Goal: Information Seeking & Learning: Learn about a topic

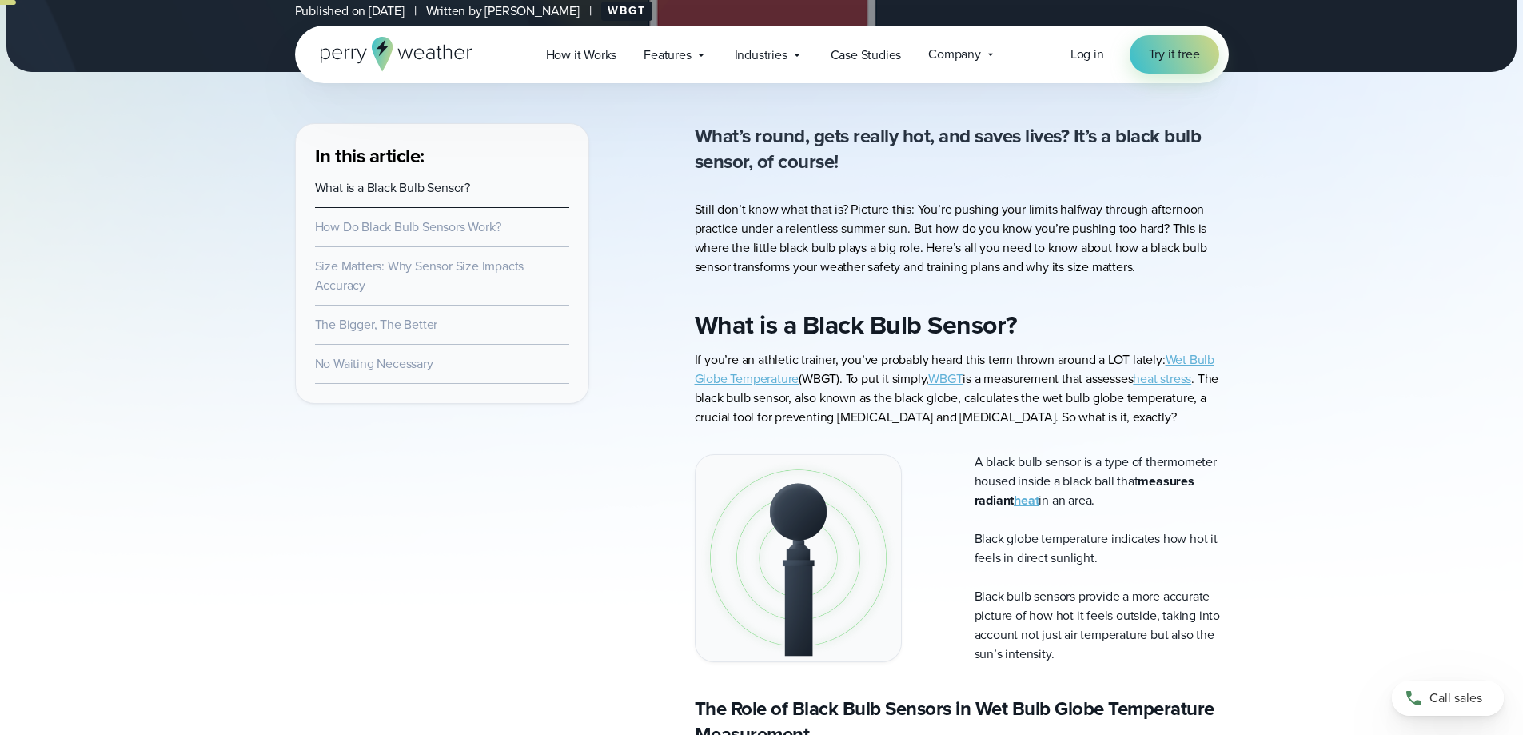
scroll to position [520, 0]
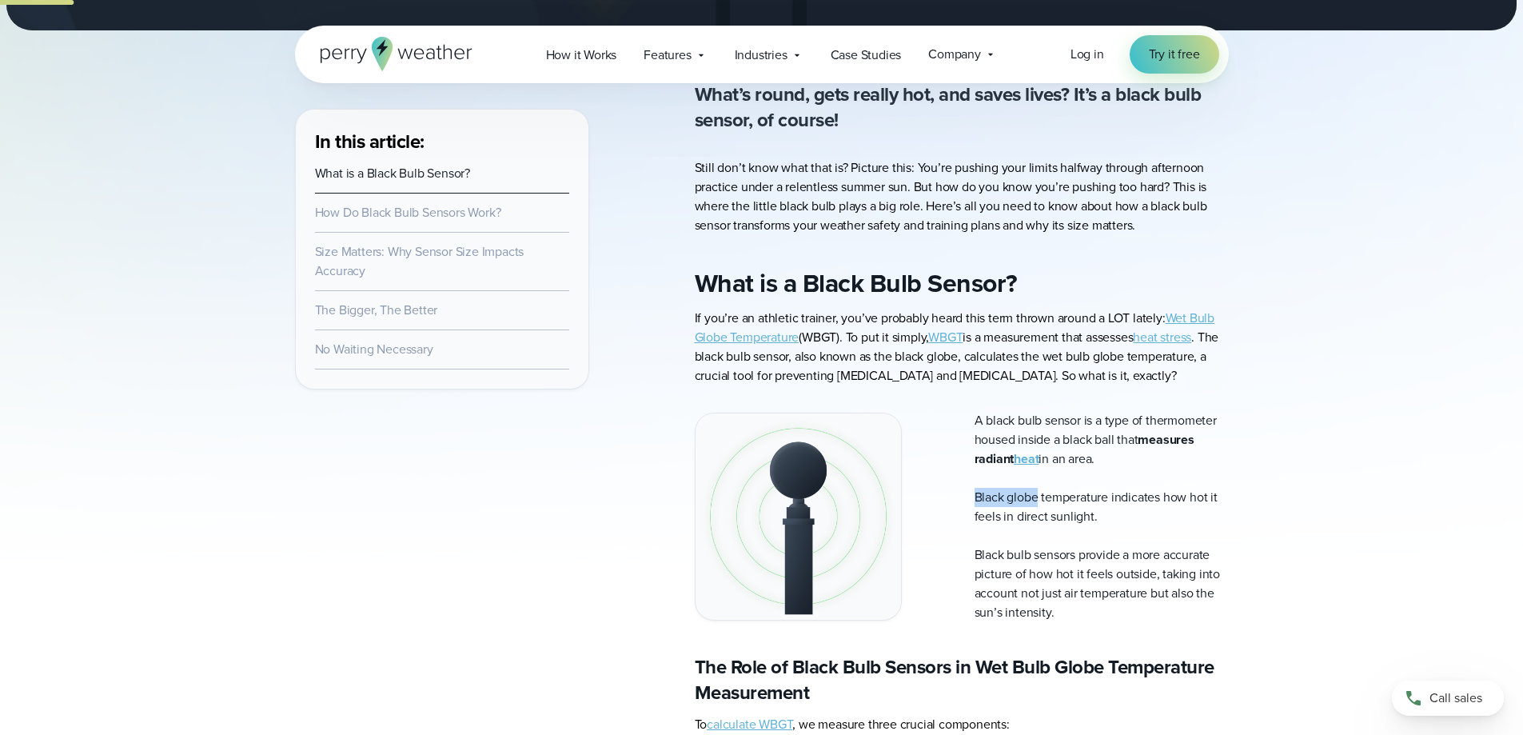
drag, startPoint x: 976, startPoint y: 498, endPoint x: 1035, endPoint y: 498, distance: 59.2
click at [1035, 498] on p "Black globe temperature indicates how hot it feels in direct sunlight." at bounding box center [1102, 507] width 254 height 38
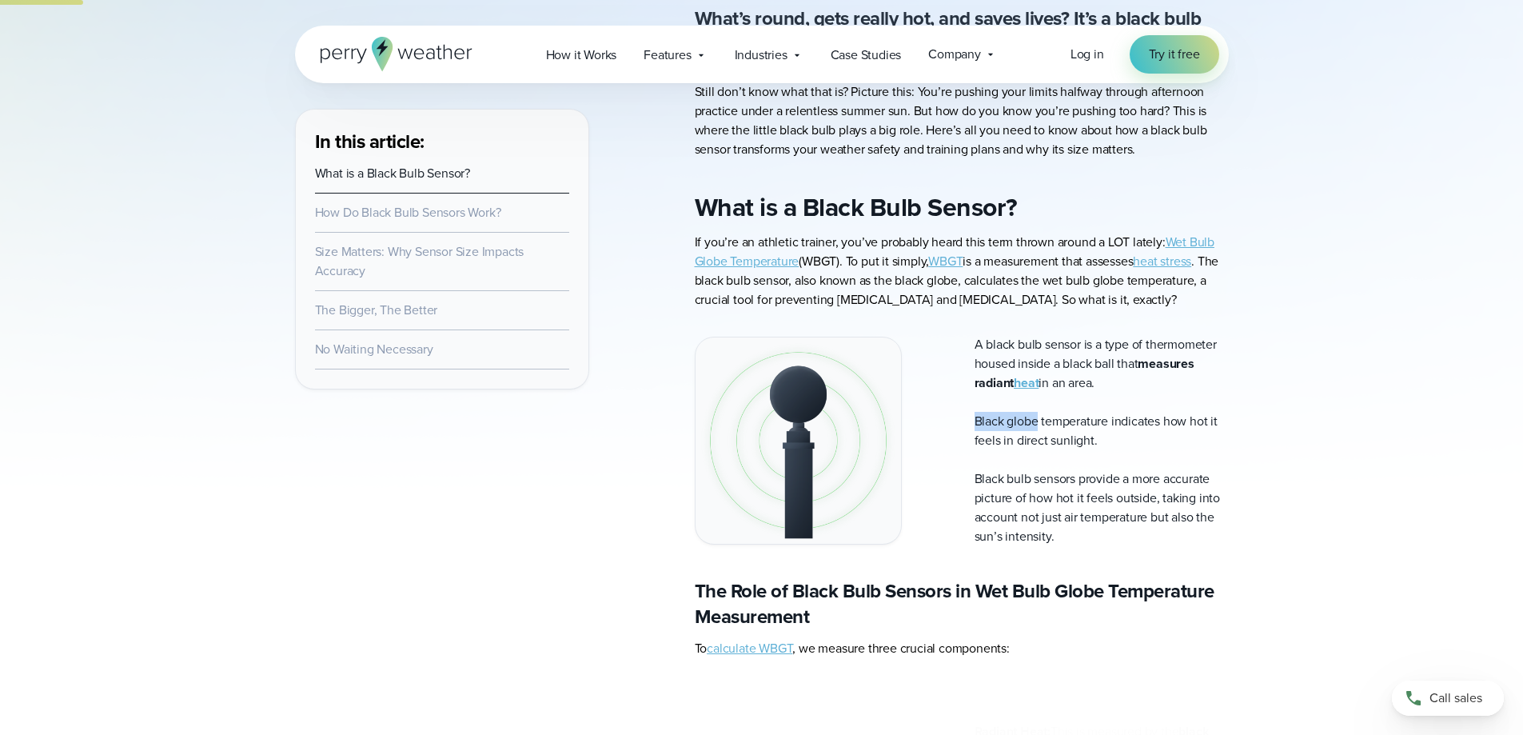
scroll to position [600, 0]
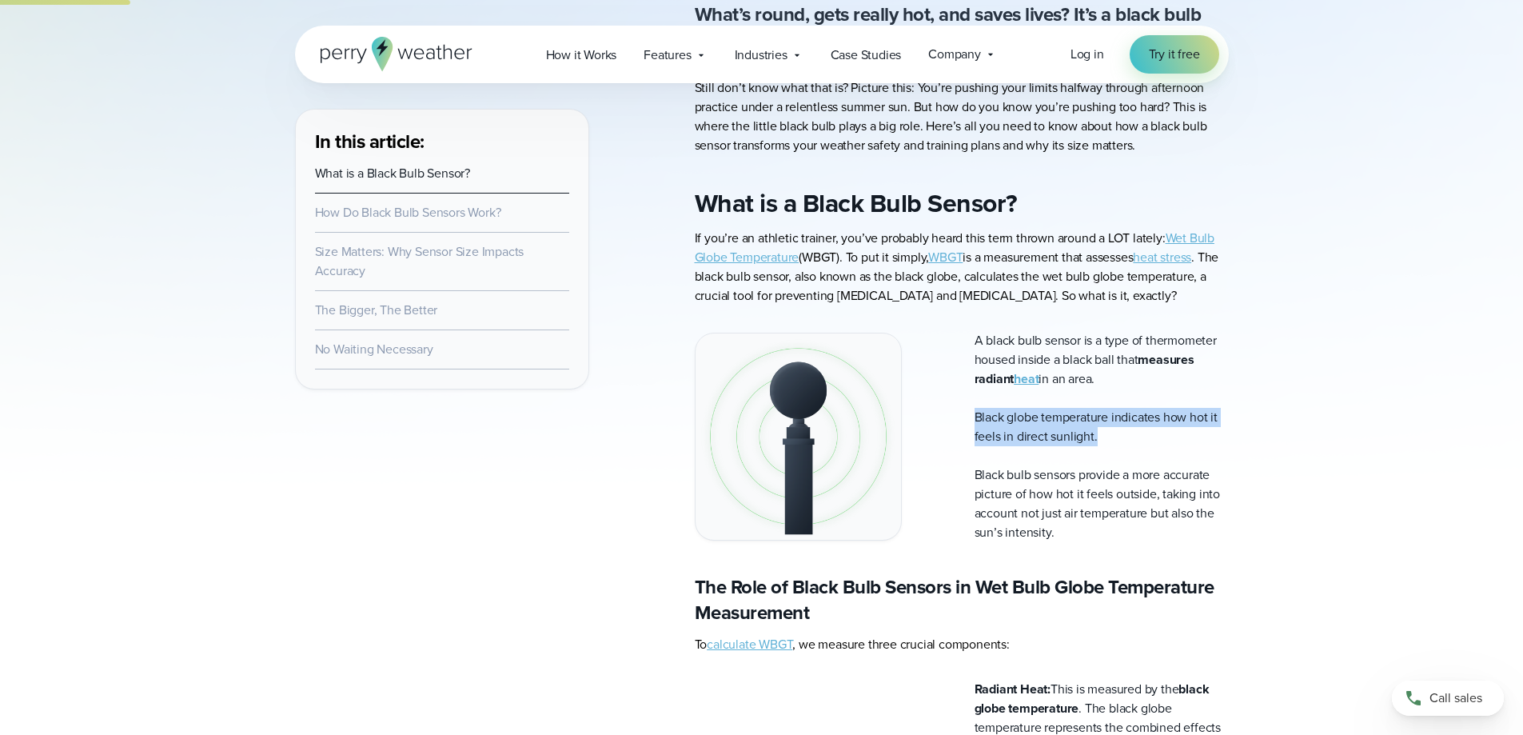
drag, startPoint x: 1106, startPoint y: 439, endPoint x: 971, endPoint y: 421, distance: 137.1
click at [971, 421] on div "A black bulb sensor is a type of thermometer housed inside a black ball that me…" at bounding box center [962, 436] width 534 height 211
click at [976, 415] on p "Black globe temperature indicates how hot it feels in direct sunlight." at bounding box center [1102, 427] width 254 height 38
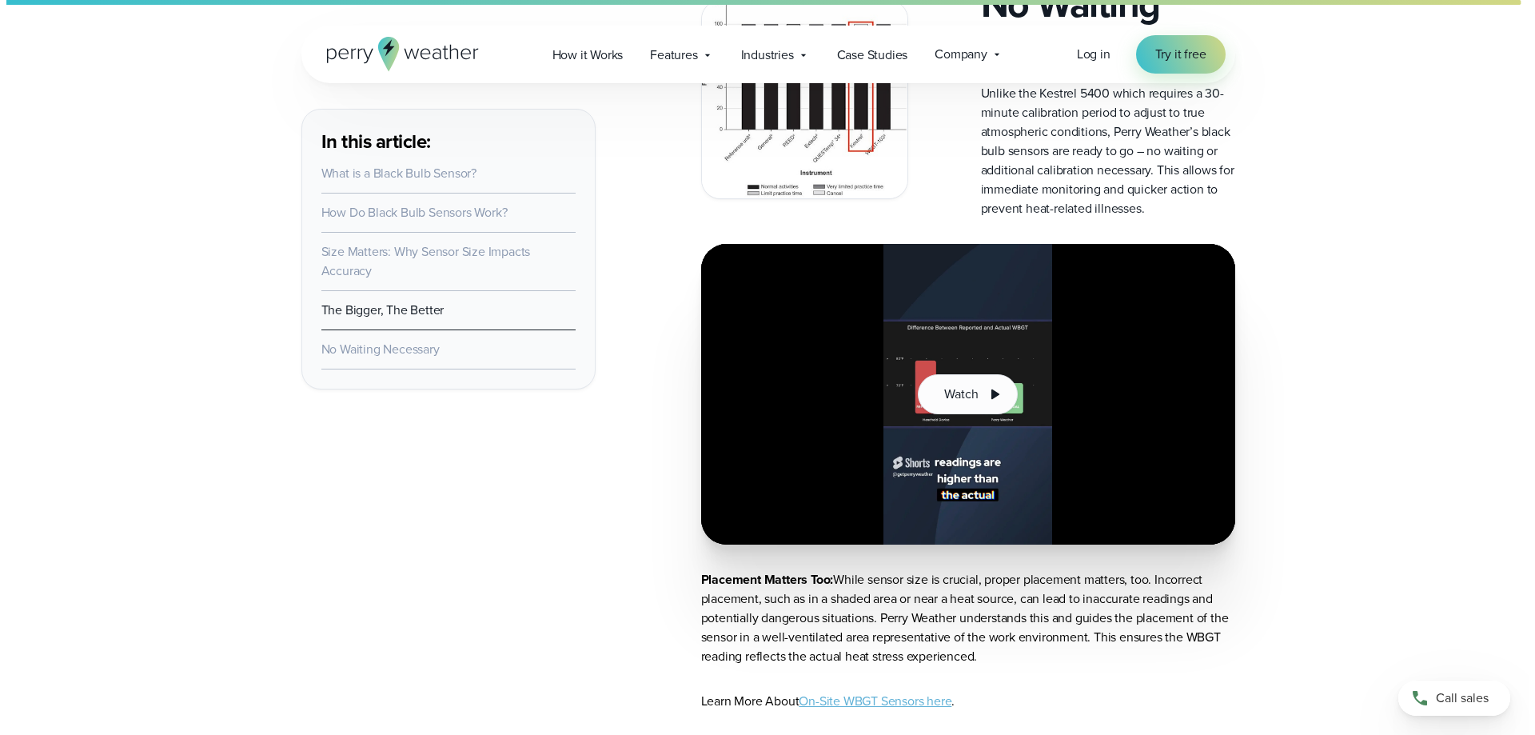
scroll to position [4397, 0]
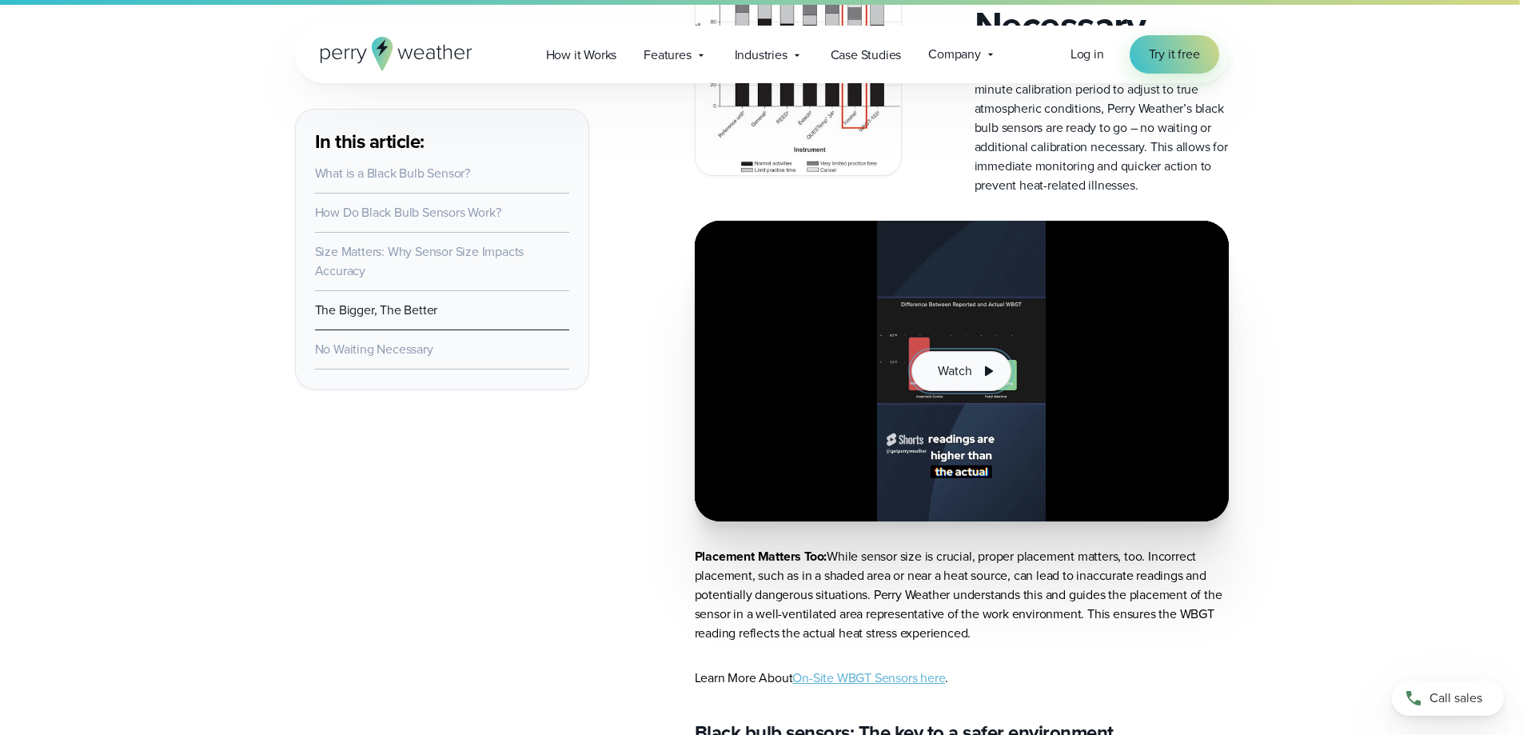
click at [975, 391] on button "Watch" at bounding box center [960, 371] width 99 height 40
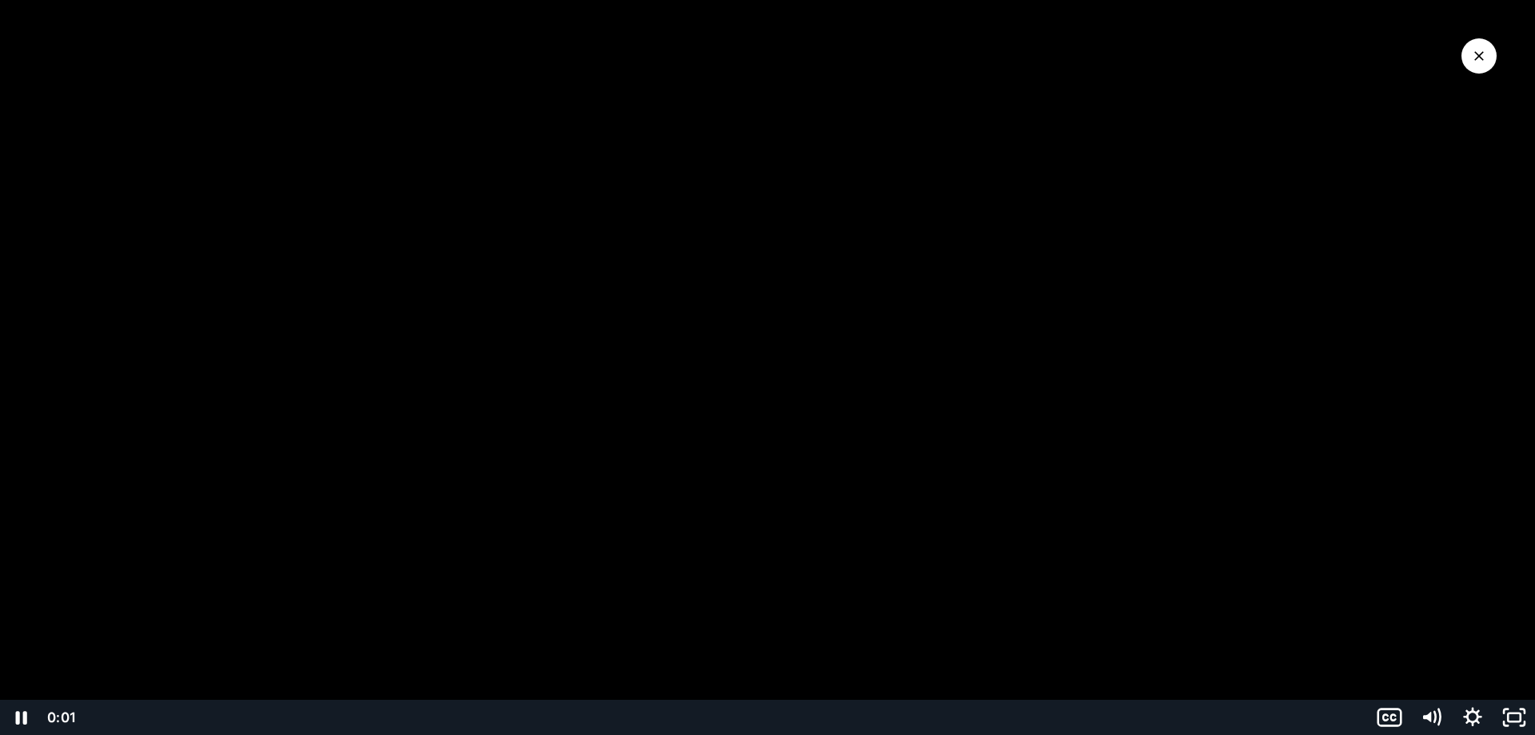
click at [803, 467] on div at bounding box center [767, 367] width 1535 height 735
drag, startPoint x: 1433, startPoint y: 704, endPoint x: 1399, endPoint y: 647, distance: 67.0
click at [1433, 704] on icon "Mute" at bounding box center [1431, 717] width 50 height 42
click at [1411, 520] on div at bounding box center [767, 367] width 1535 height 735
click at [1430, 717] on icon "Unmute" at bounding box center [1429, 717] width 8 height 10
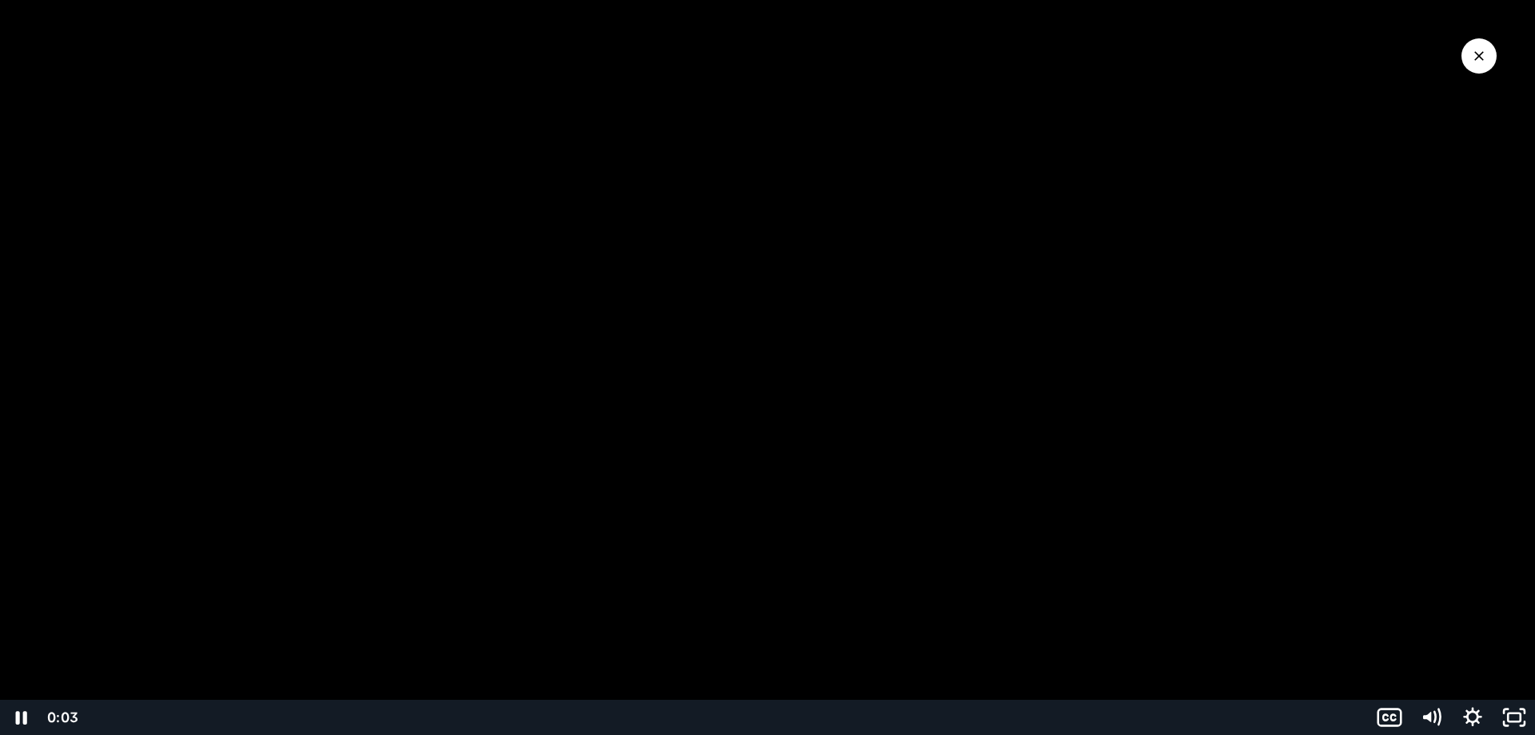
click at [1423, 665] on div at bounding box center [767, 367] width 1535 height 735
click at [1427, 655] on div "Volume" at bounding box center [1431, 642] width 42 height 114
click at [1433, 671] on div "Volume" at bounding box center [1431, 642] width 42 height 114
click at [1333, 635] on div at bounding box center [767, 367] width 1535 height 735
click at [1518, 714] on icon "Fullscreen" at bounding box center [1514, 717] width 50 height 42
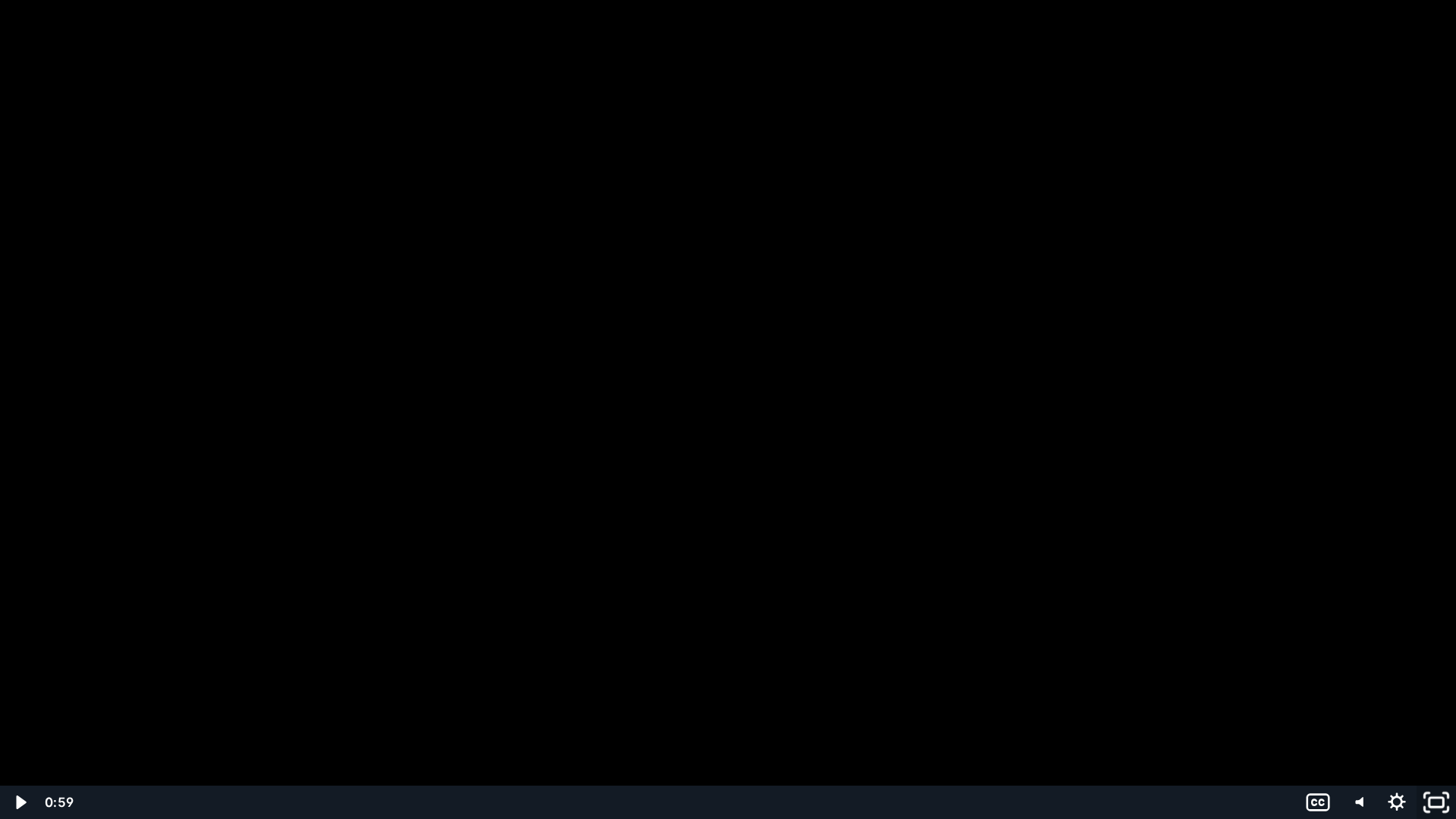
click at [1443, 697] on icon "Unfullscreen" at bounding box center [1436, 803] width 47 height 40
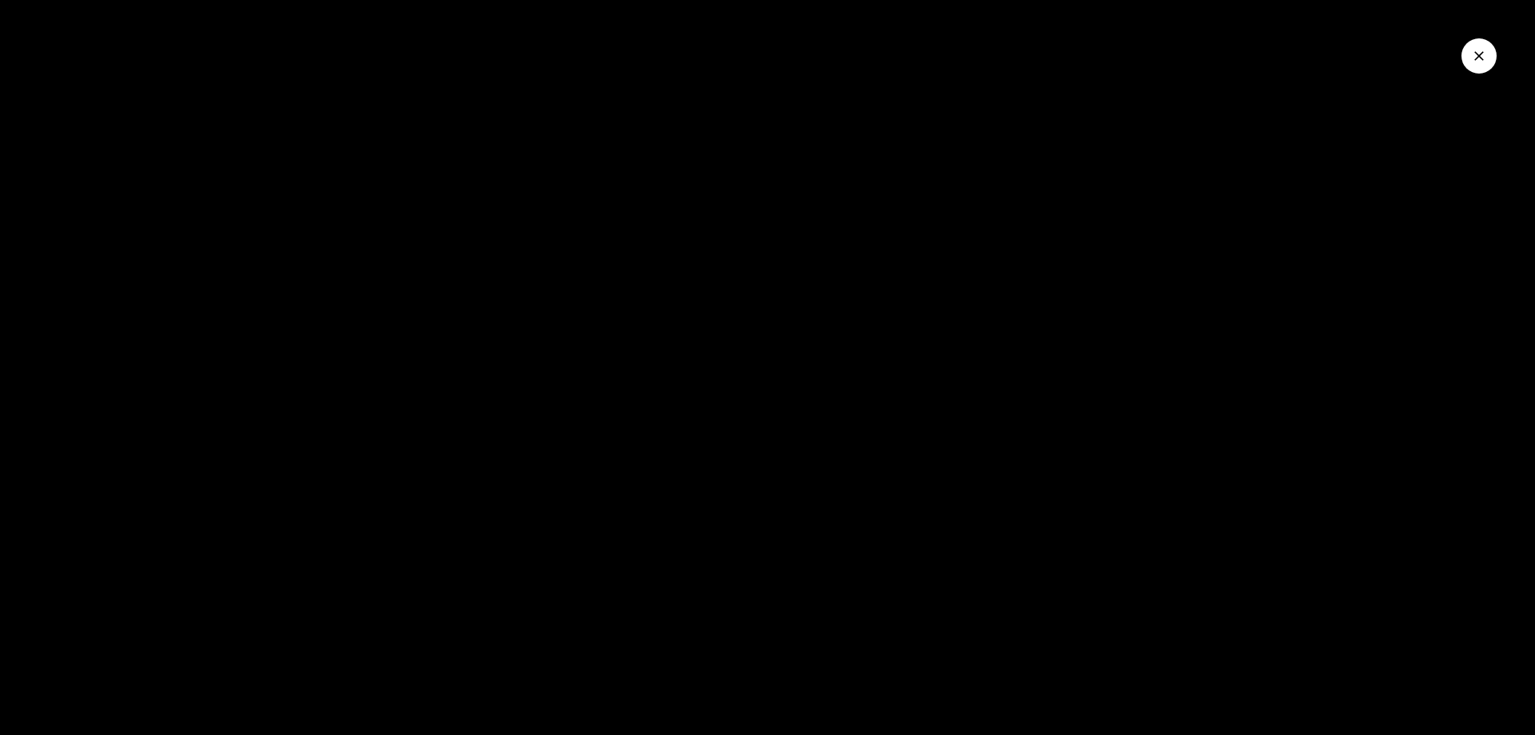
click at [1477, 42] on button "Close Video" at bounding box center [1478, 55] width 35 height 35
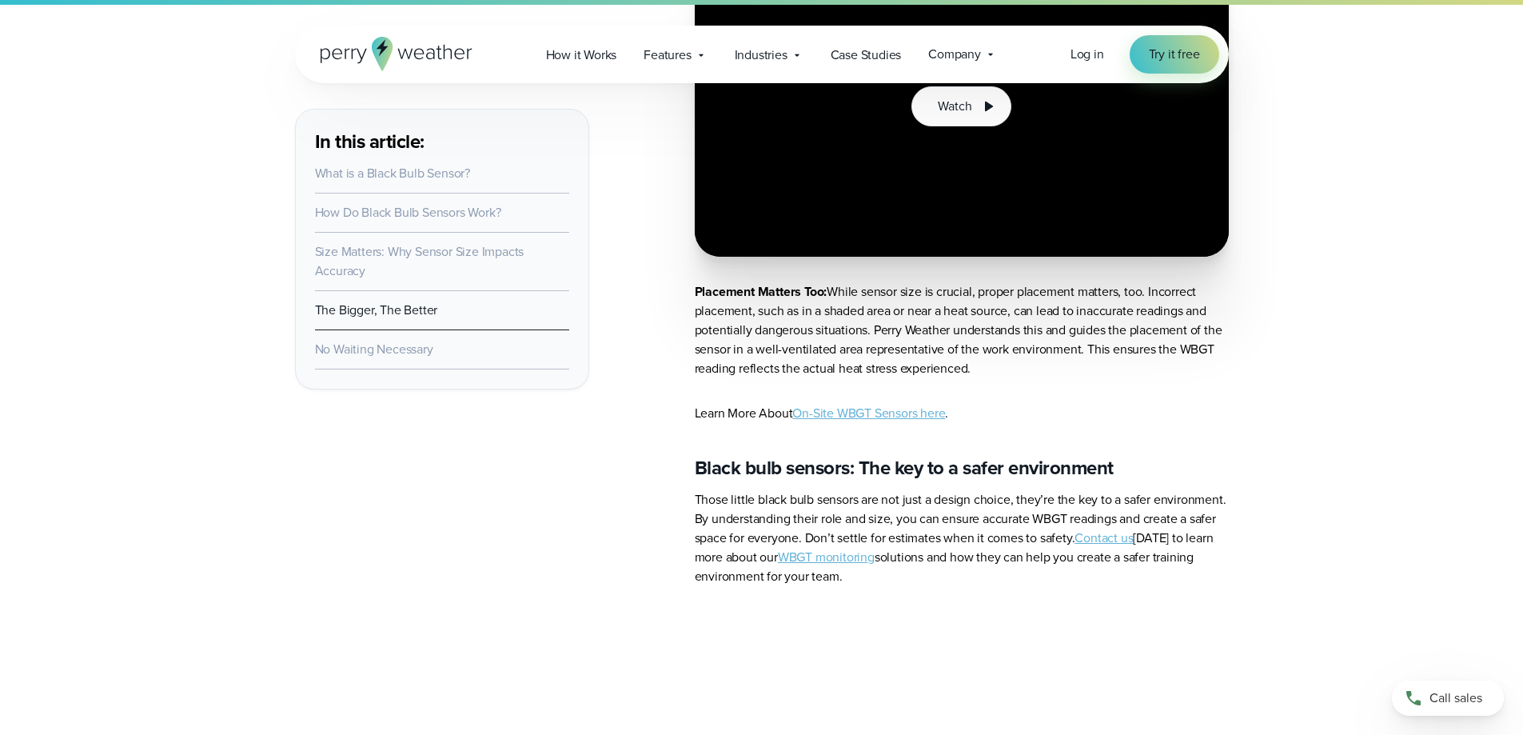
scroll to position [4677, 0]
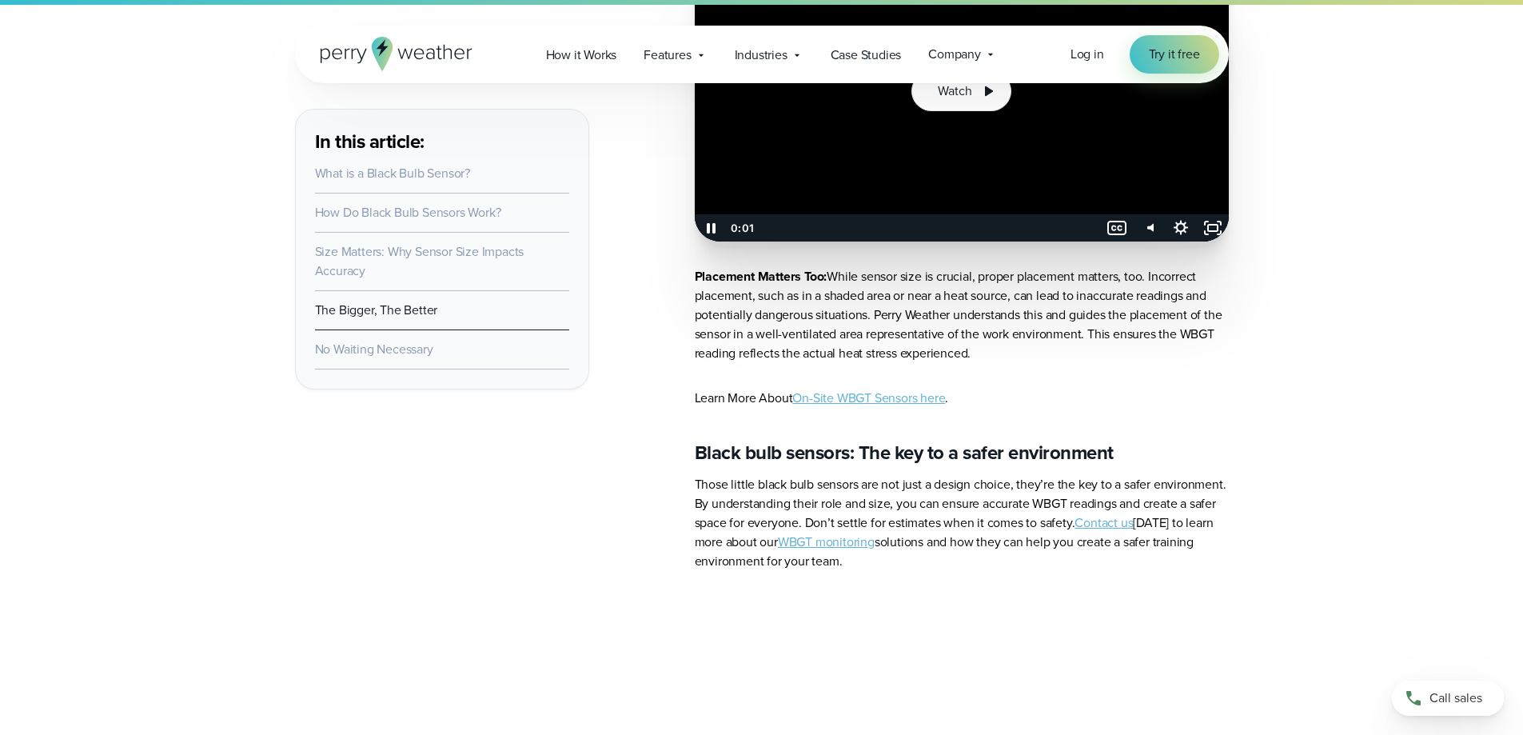
click at [811, 178] on div at bounding box center [962, 91] width 534 height 301
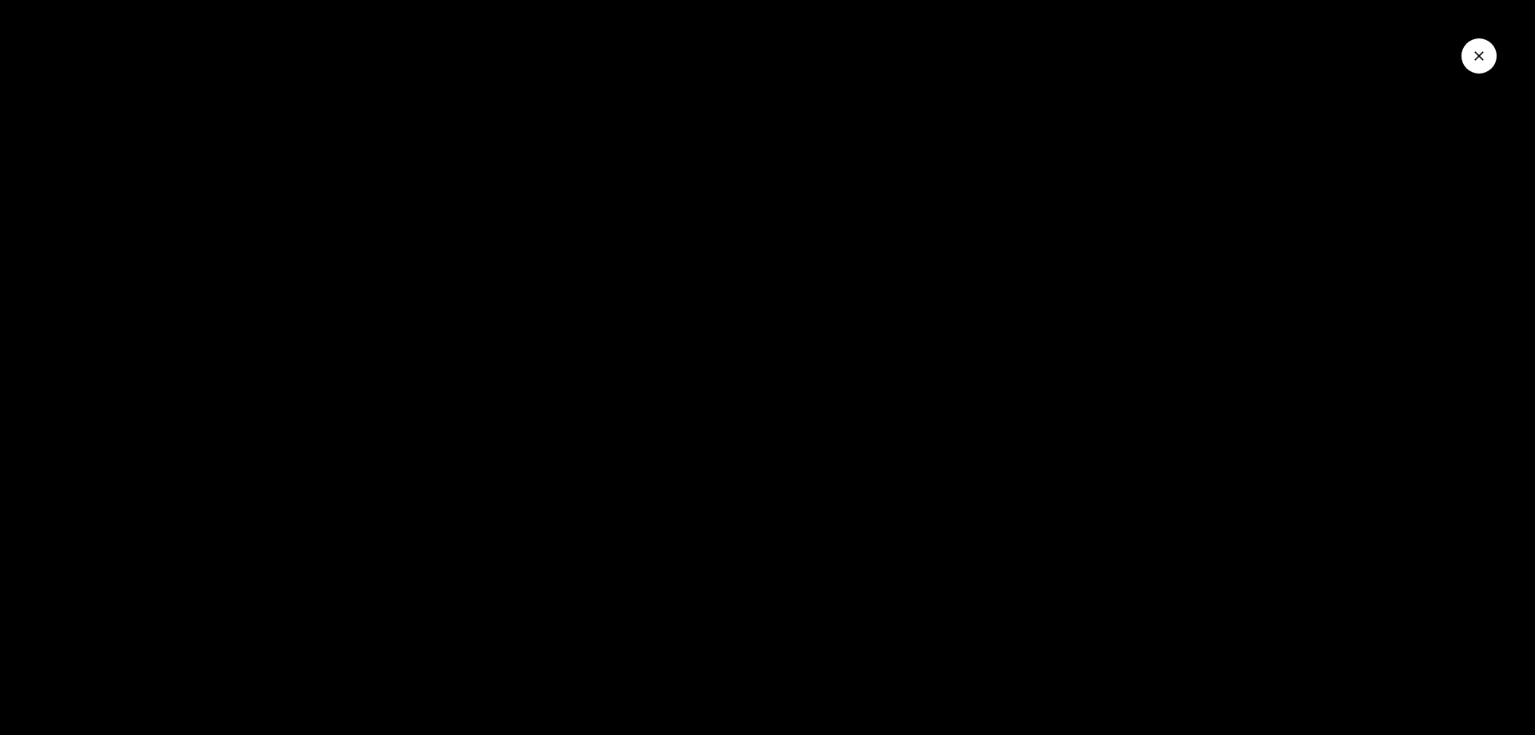
click at [1469, 66] on button "Close Video" at bounding box center [1478, 55] width 35 height 35
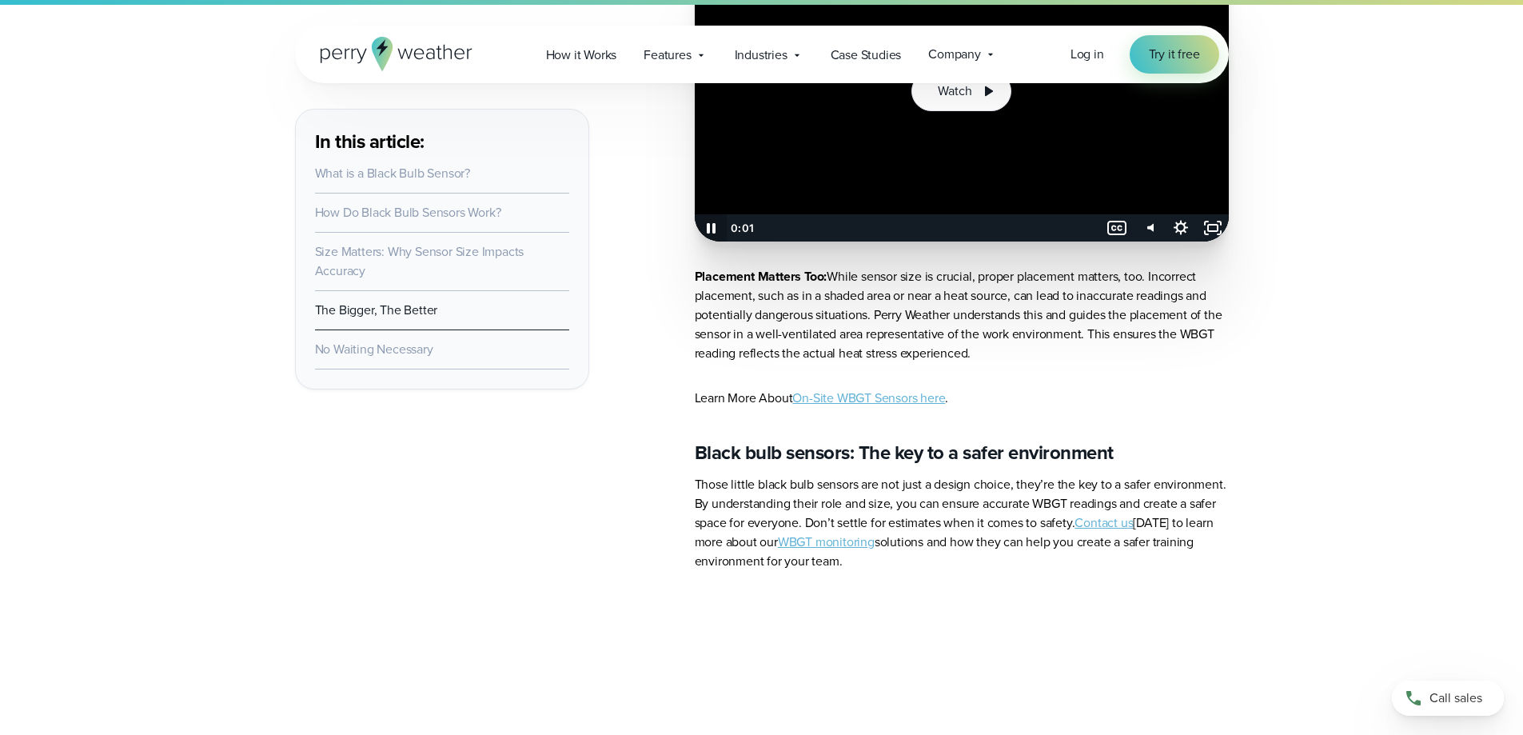
click at [706, 241] on icon "Pause" at bounding box center [710, 227] width 32 height 27
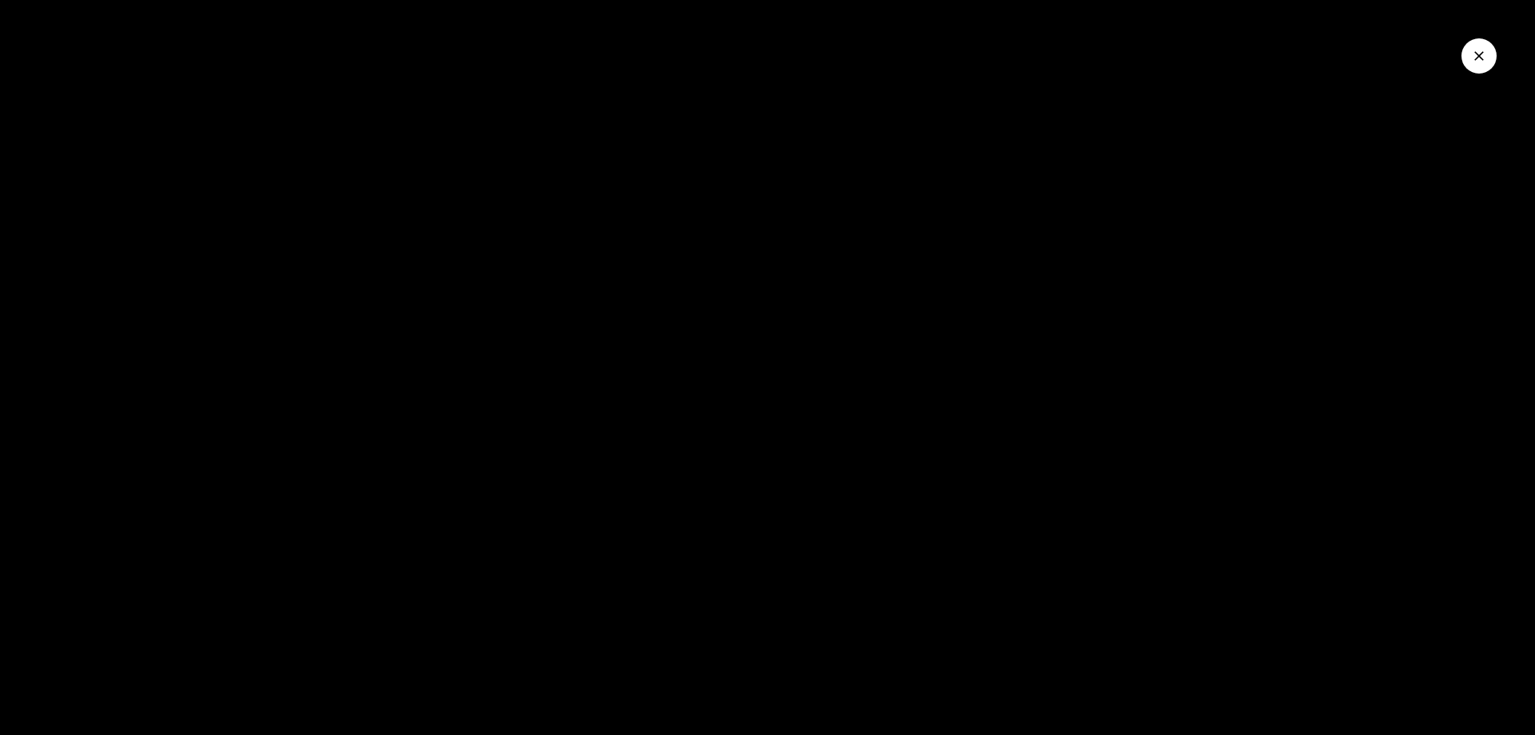
click at [1488, 52] on button "Close Video" at bounding box center [1478, 55] width 35 height 35
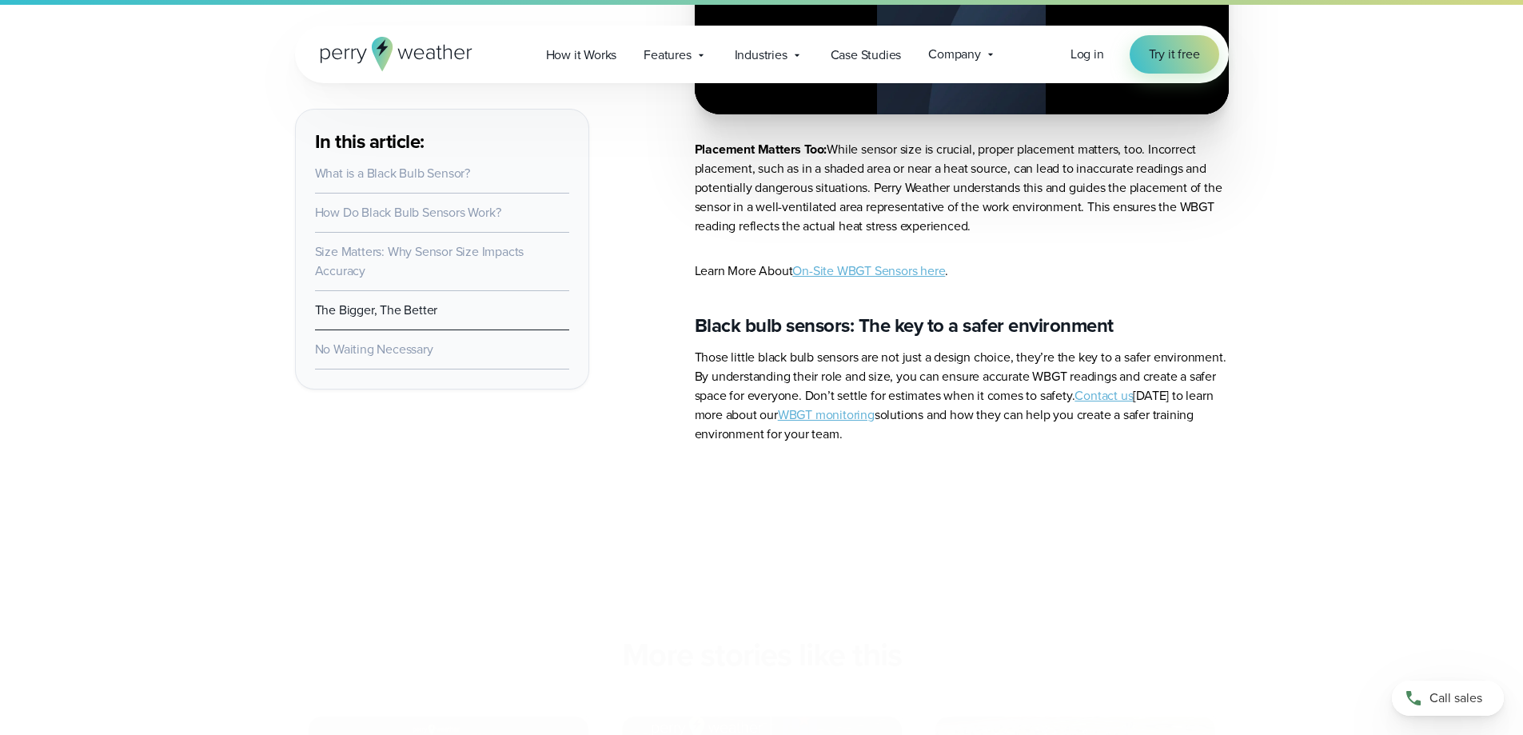
scroll to position [4817, 0]
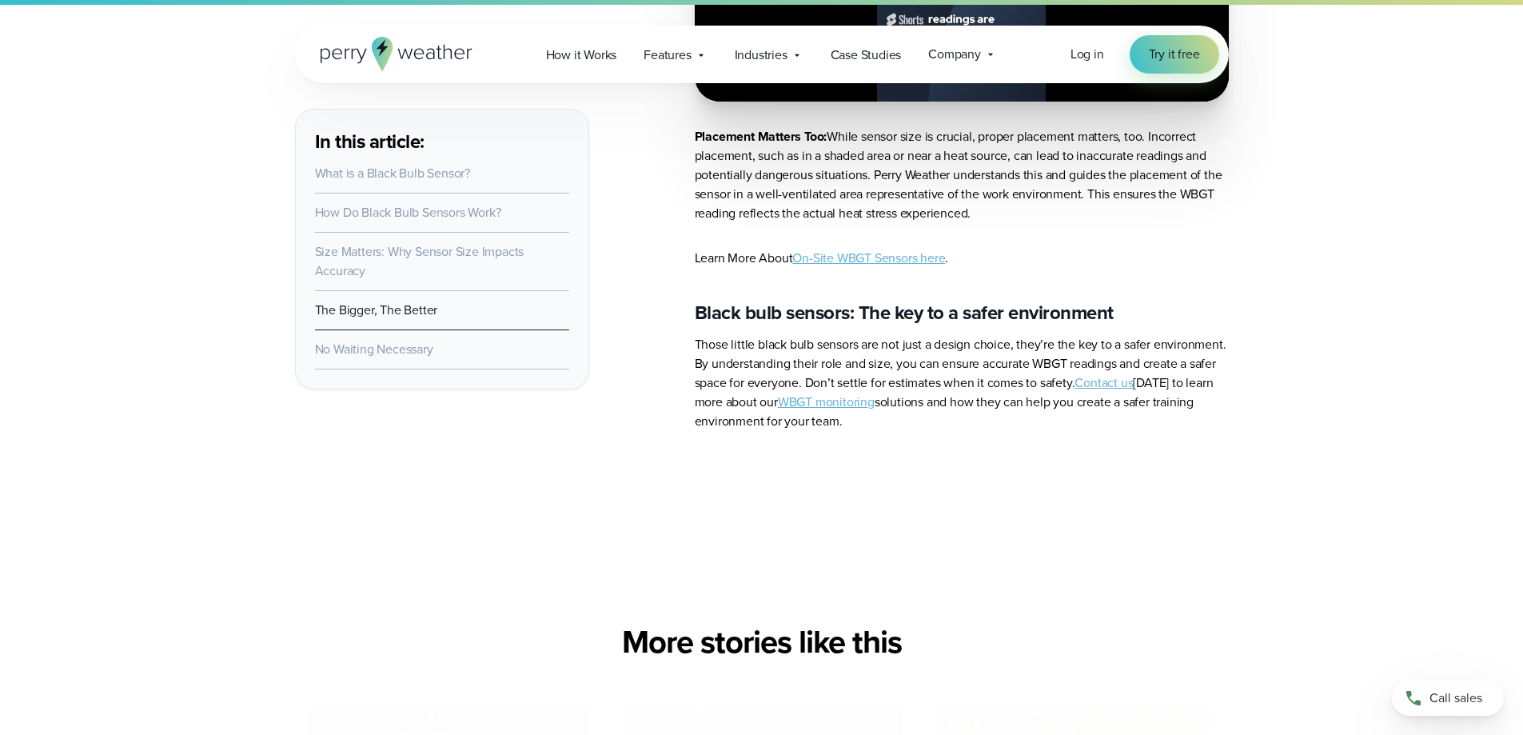
click at [848, 267] on link "On-Site WBGT Sensors here" at bounding box center [868, 258] width 153 height 18
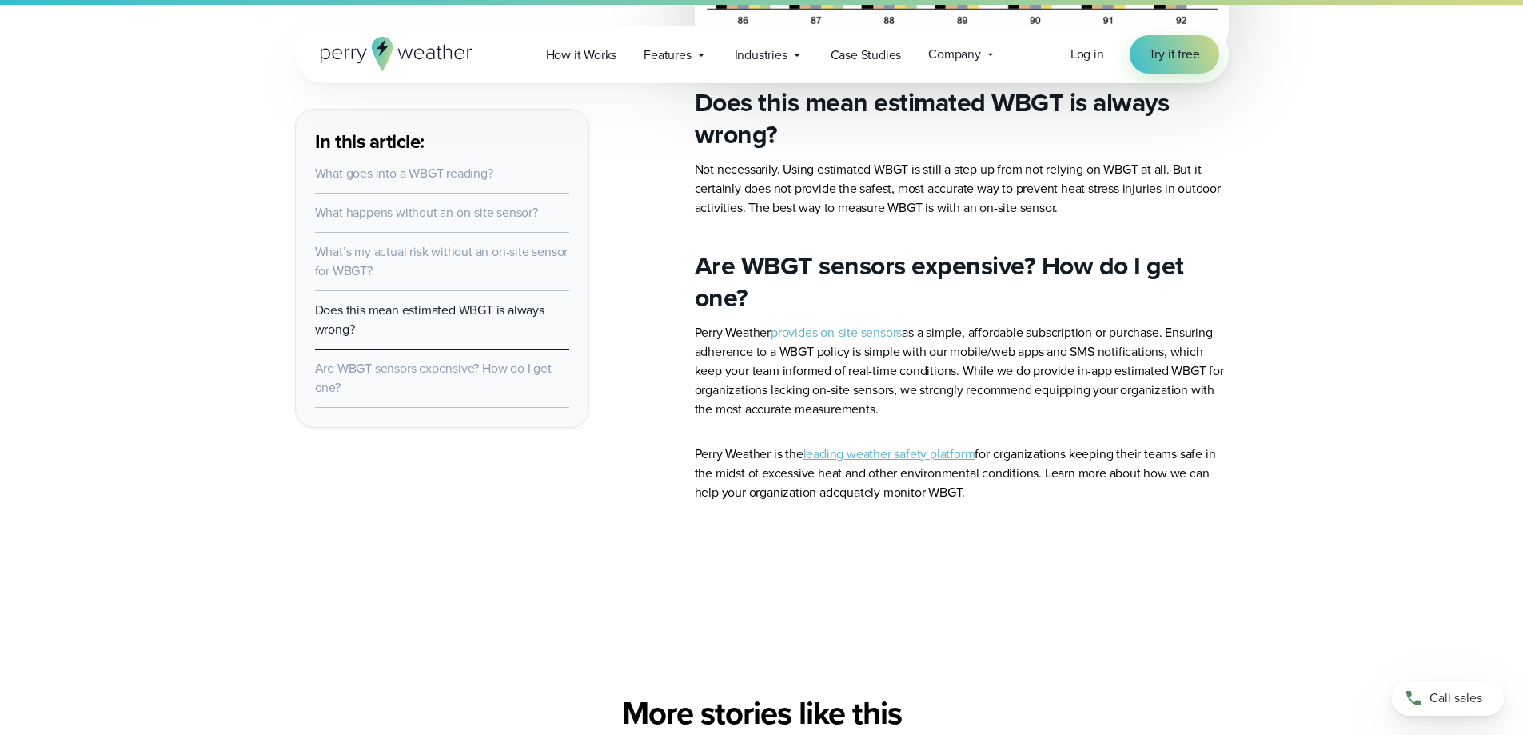
scroll to position [2198, 0]
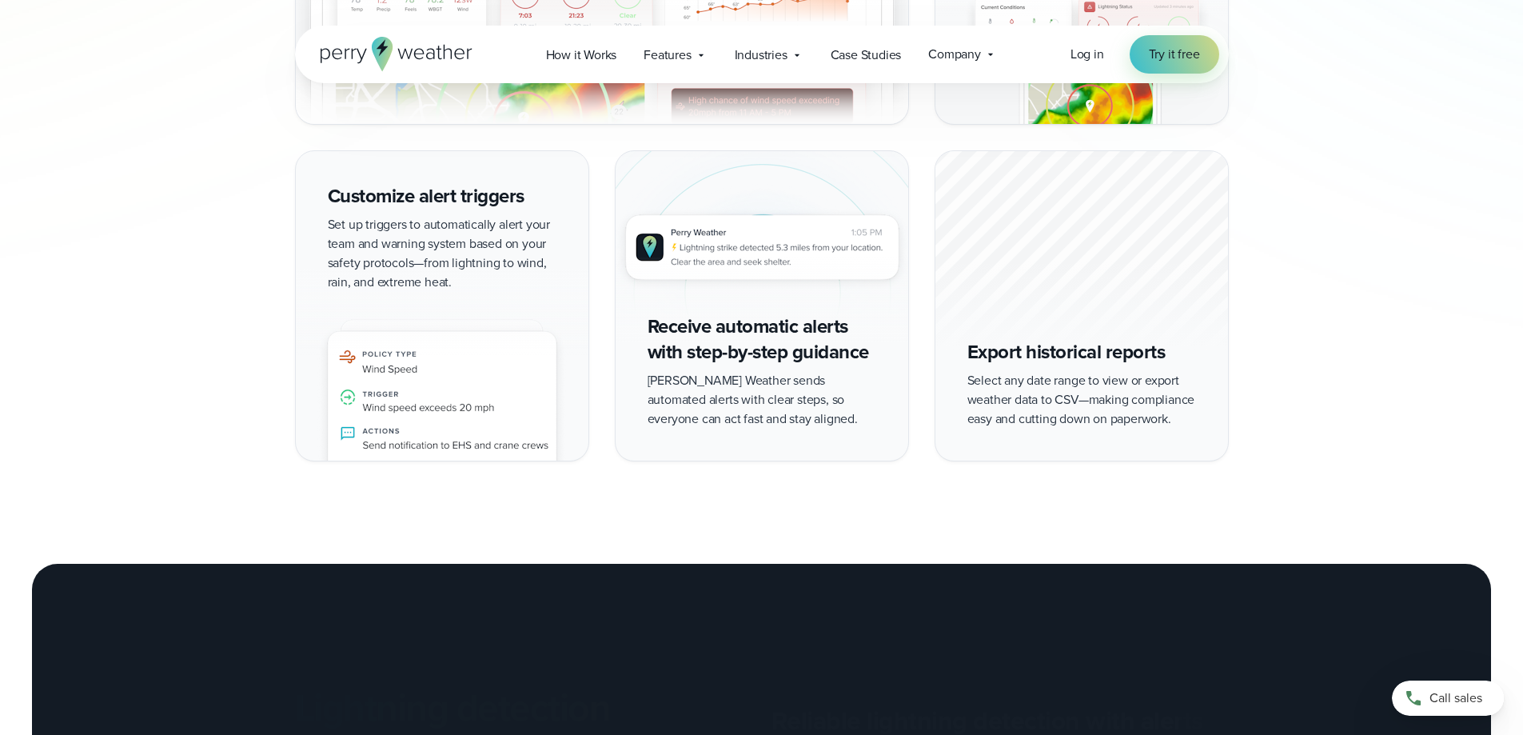
scroll to position [1979, 0]
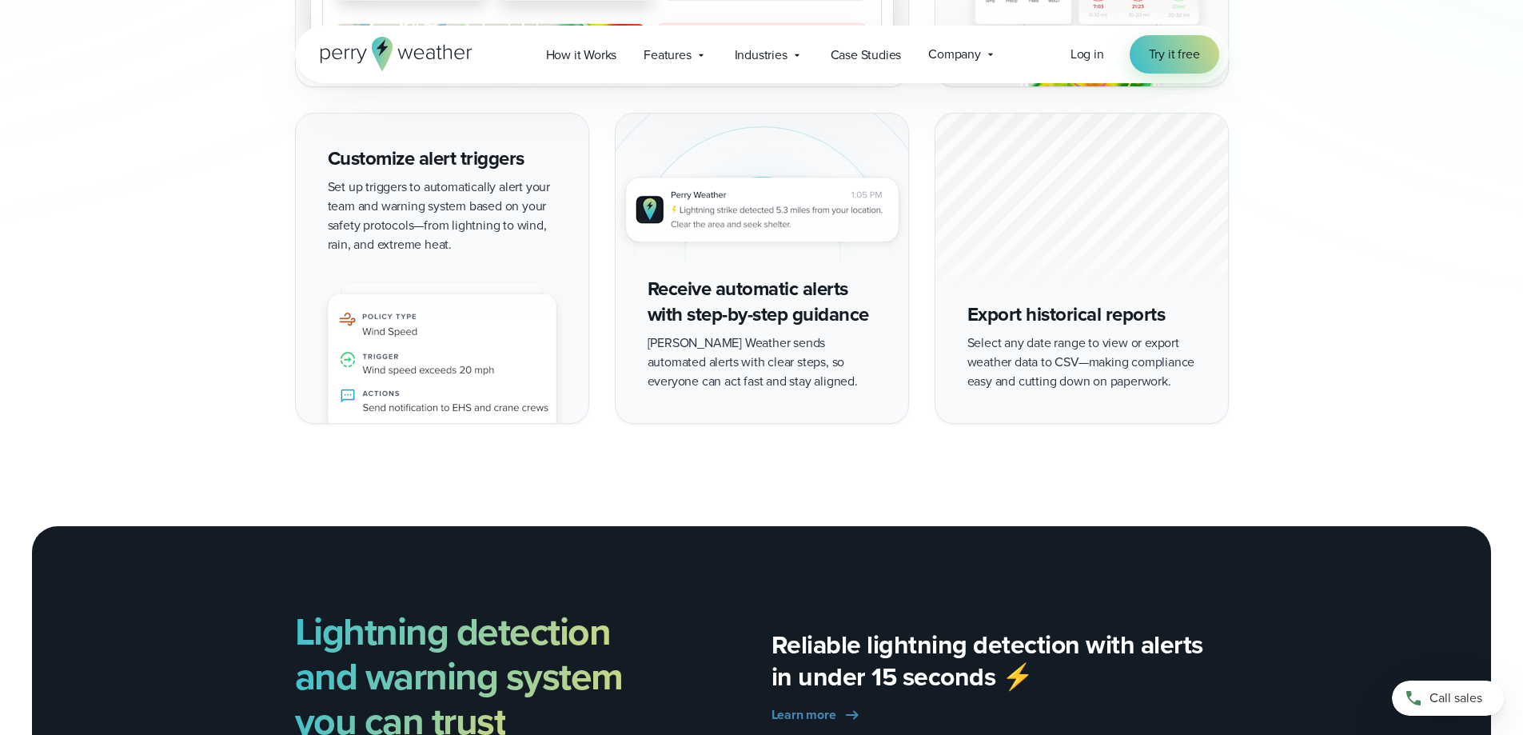
drag, startPoint x: 421, startPoint y: 244, endPoint x: 321, endPoint y: 265, distance: 101.5
click at [321, 265] on img at bounding box center [442, 327] width 293 height 191
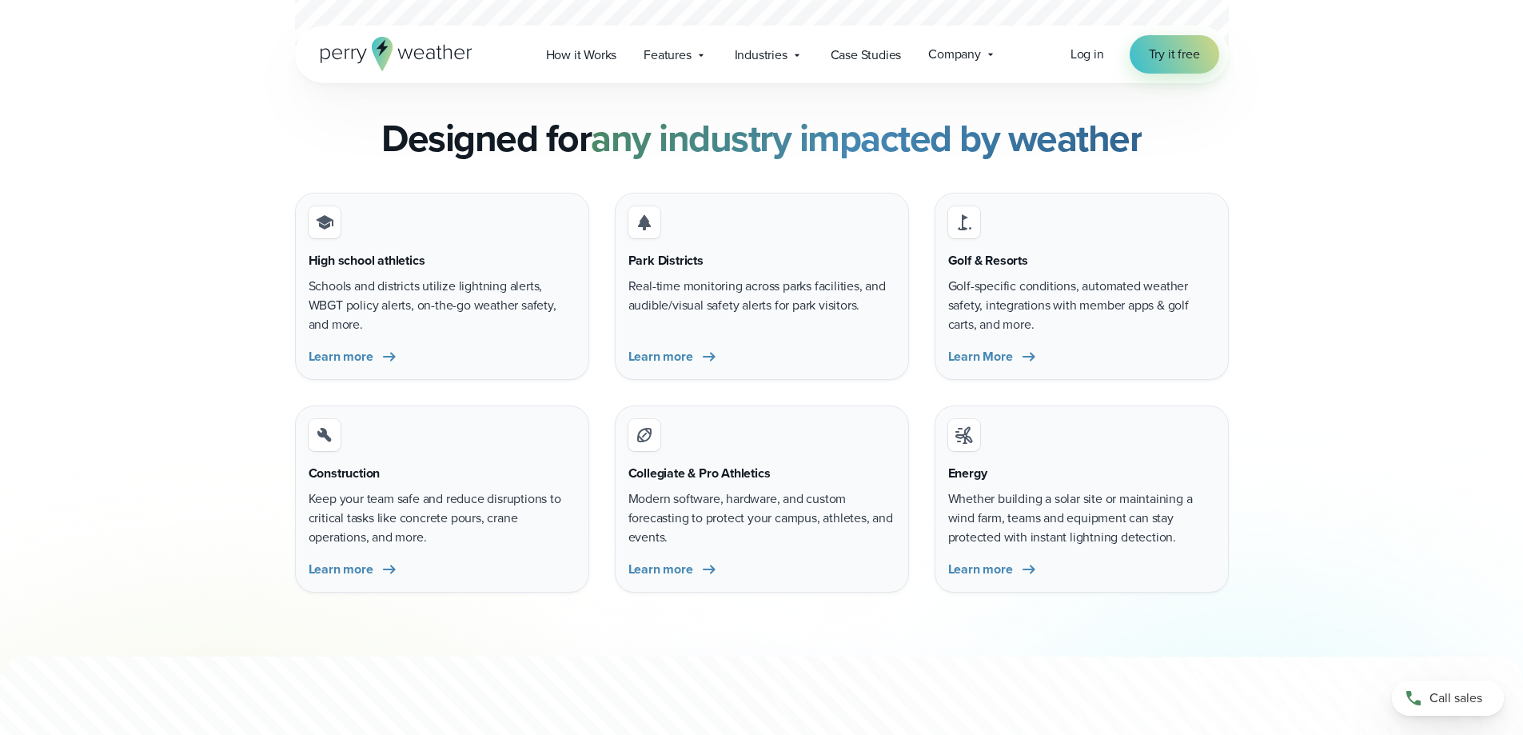
scroll to position [4877, 0]
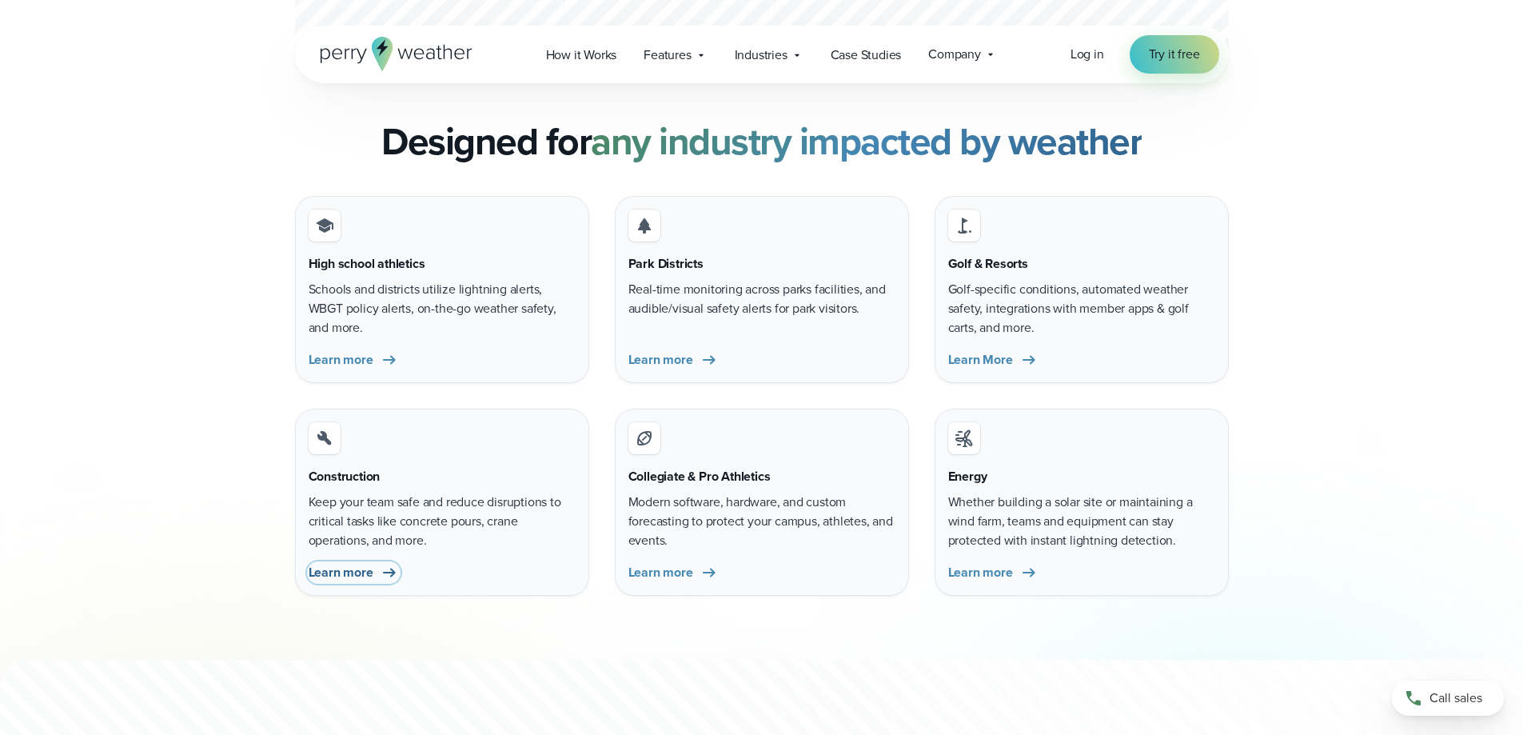
click at [333, 578] on span "Learn more" at bounding box center [341, 572] width 65 height 19
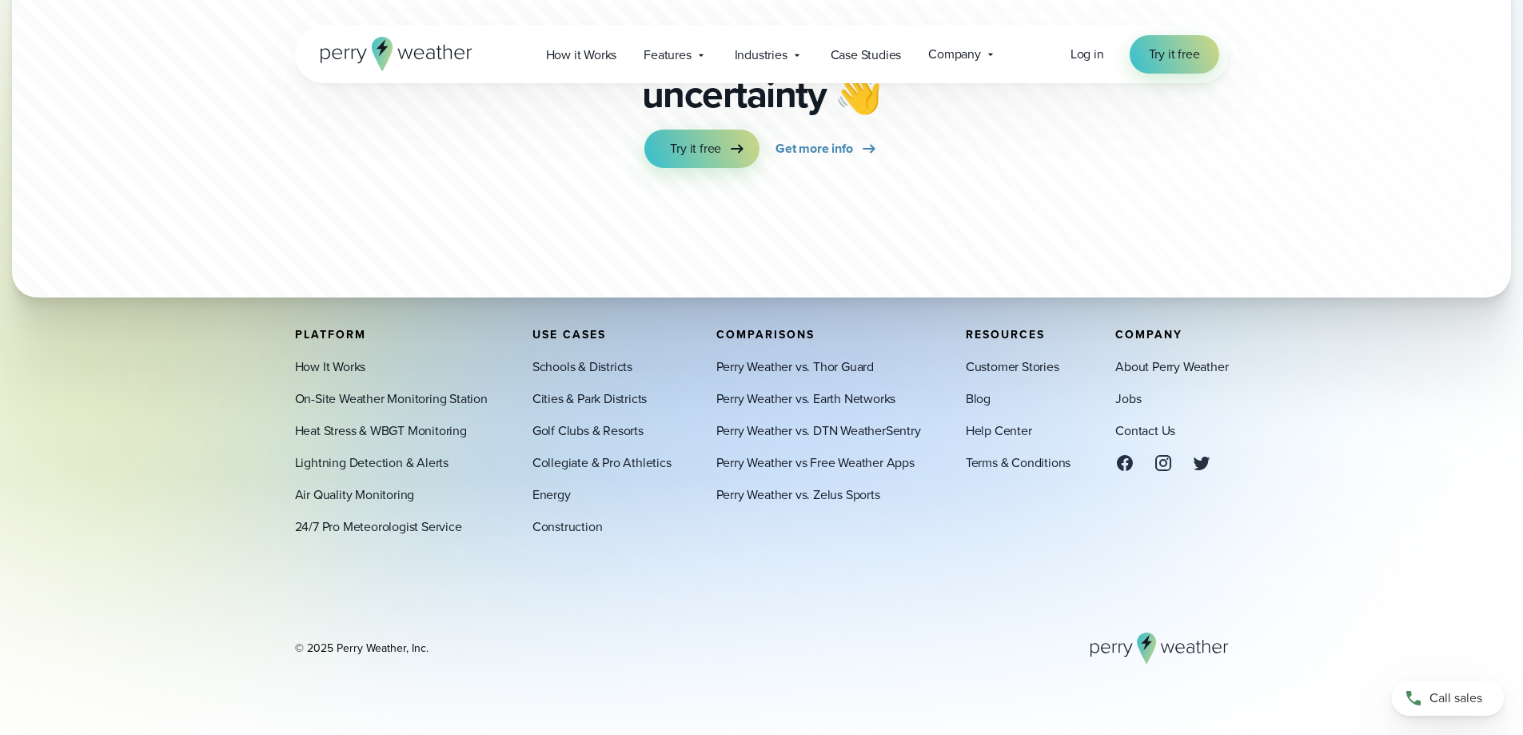
scroll to position [9512, 0]
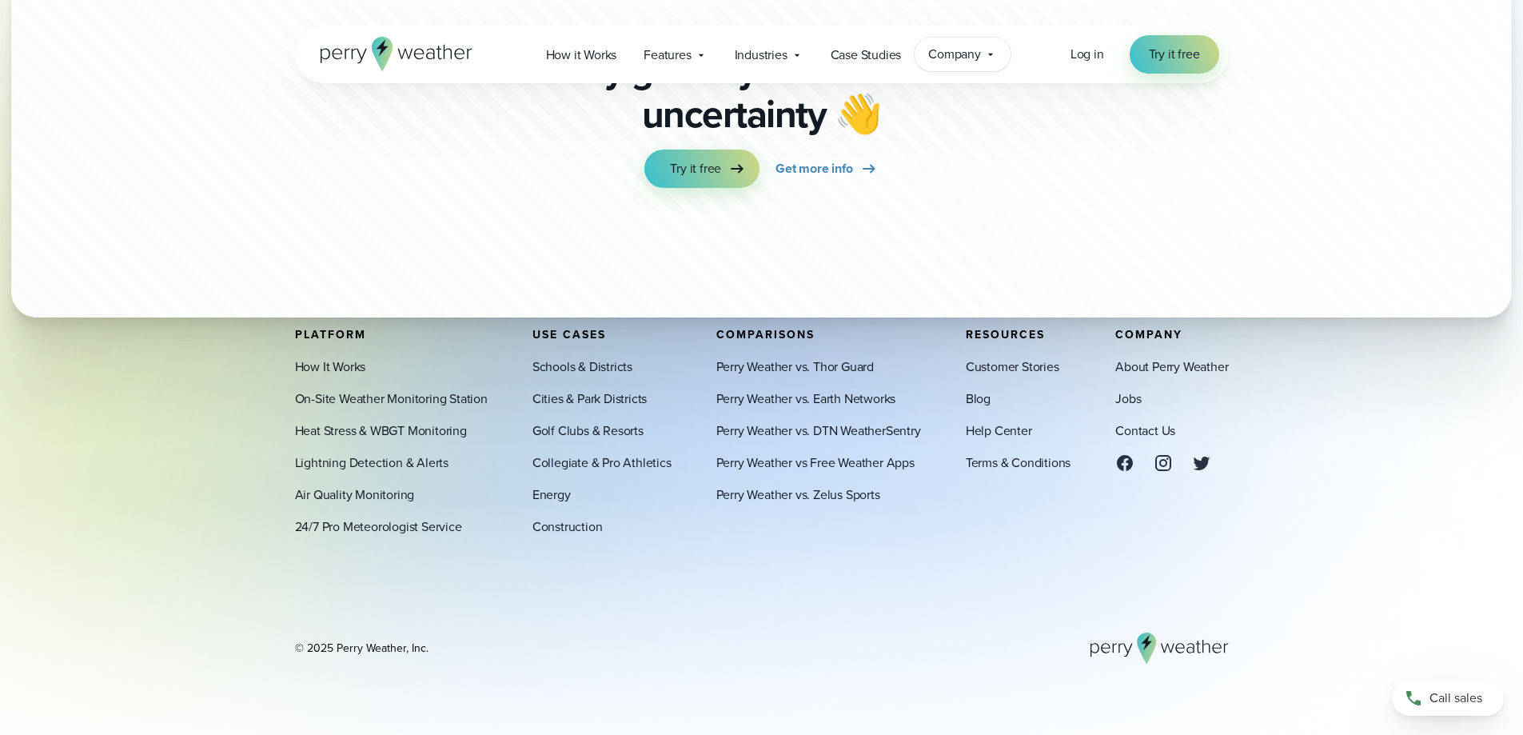
click at [981, 58] on span "Company" at bounding box center [954, 54] width 53 height 19
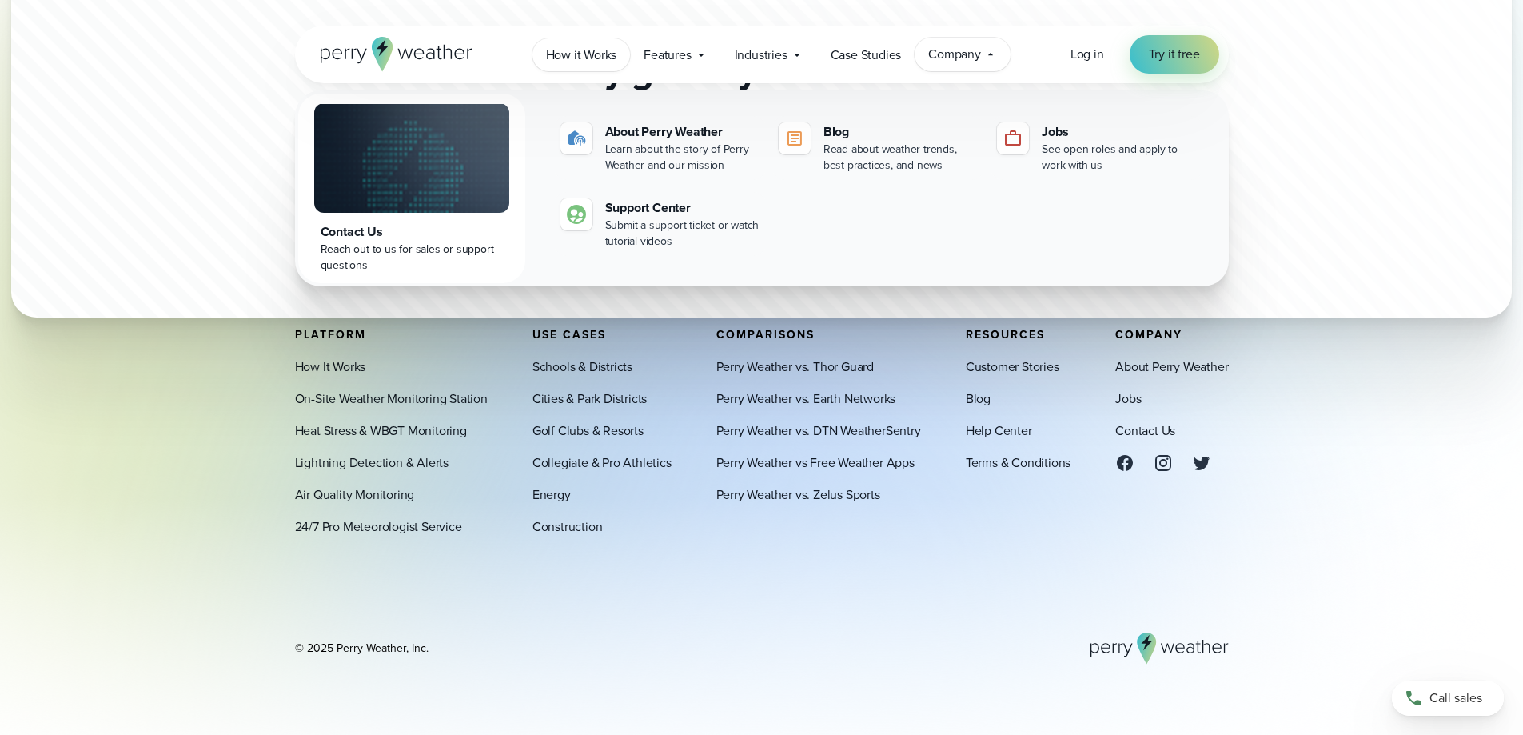
click at [619, 62] on link "How it Works" at bounding box center [581, 54] width 98 height 33
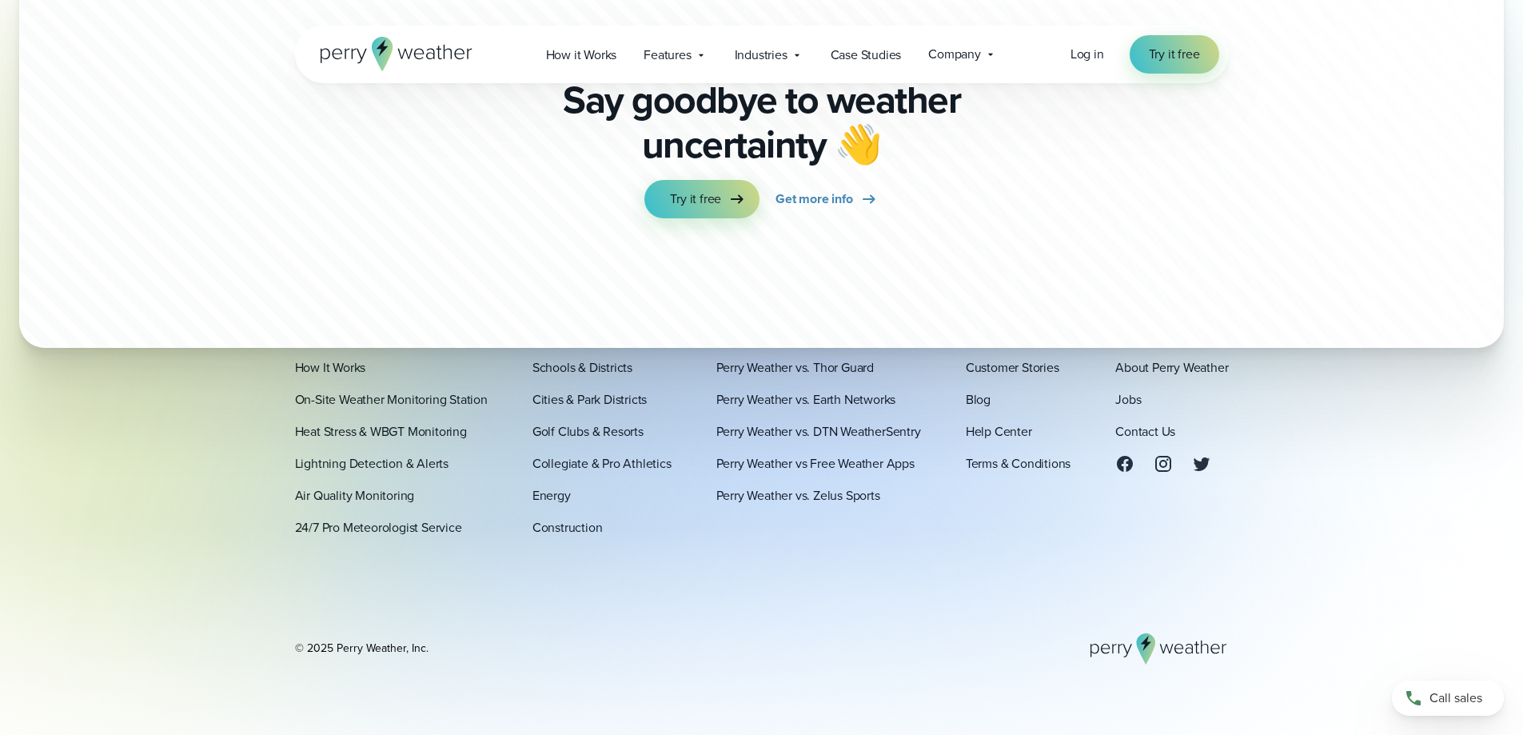
scroll to position [5791, 0]
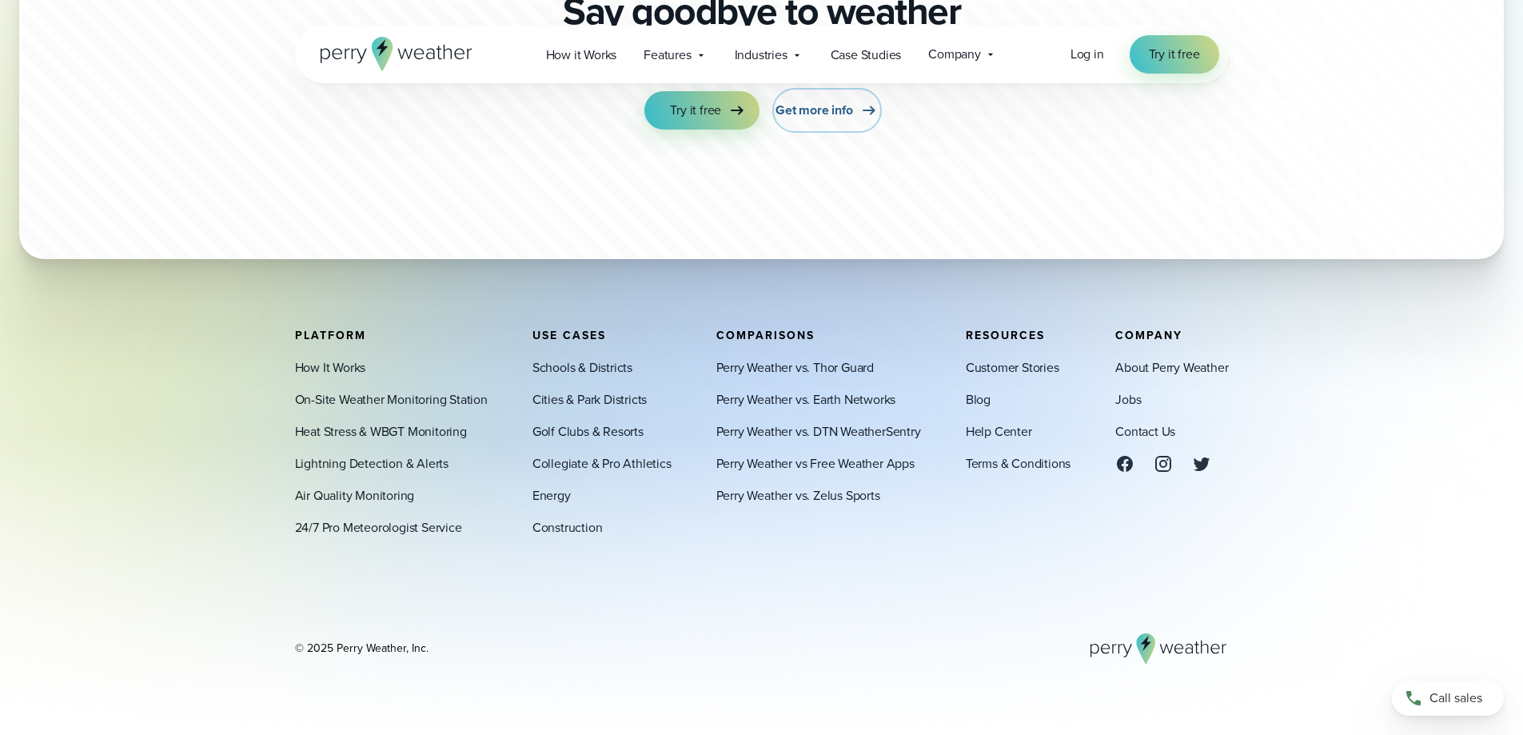
click at [843, 111] on span "Get more info" at bounding box center [813, 110] width 77 height 19
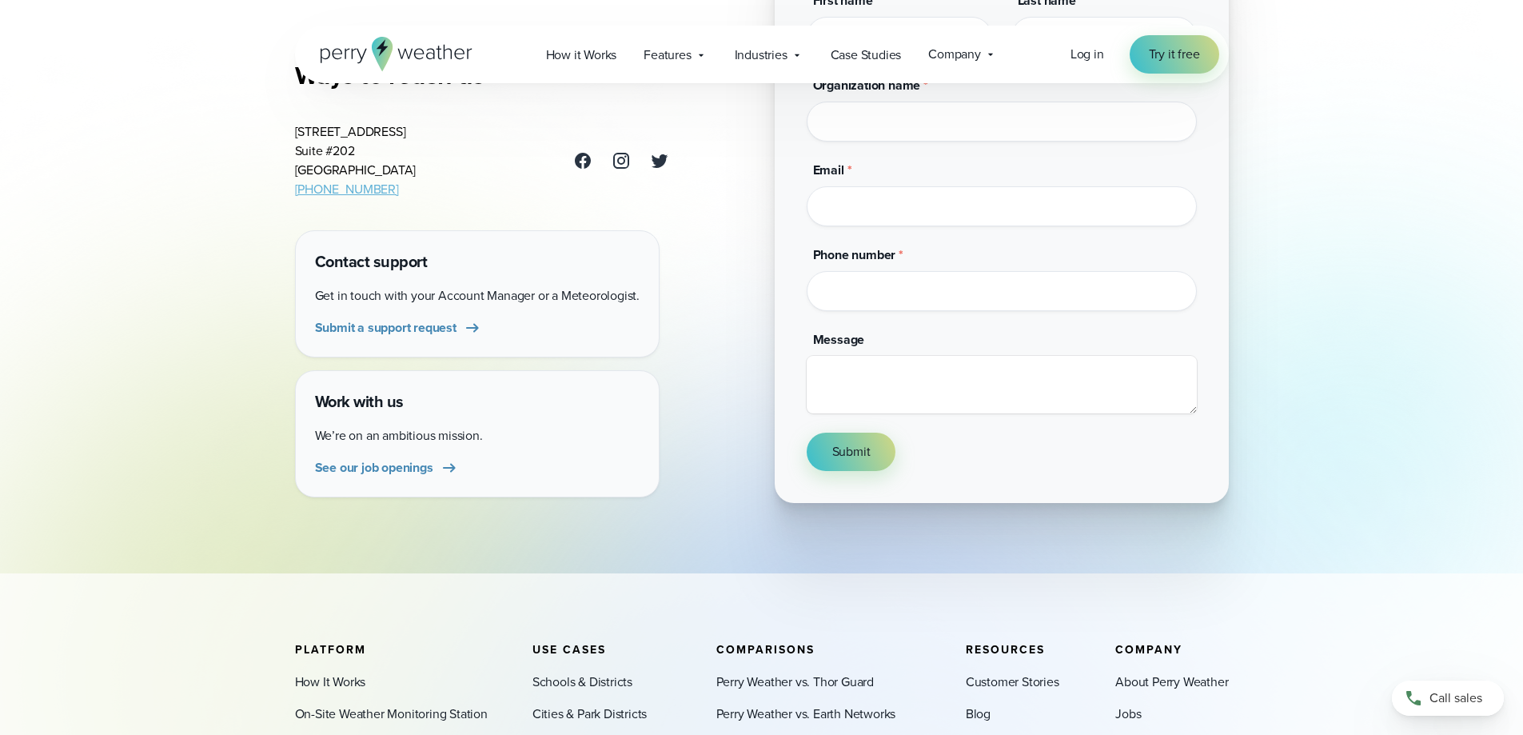
scroll to position [260, 0]
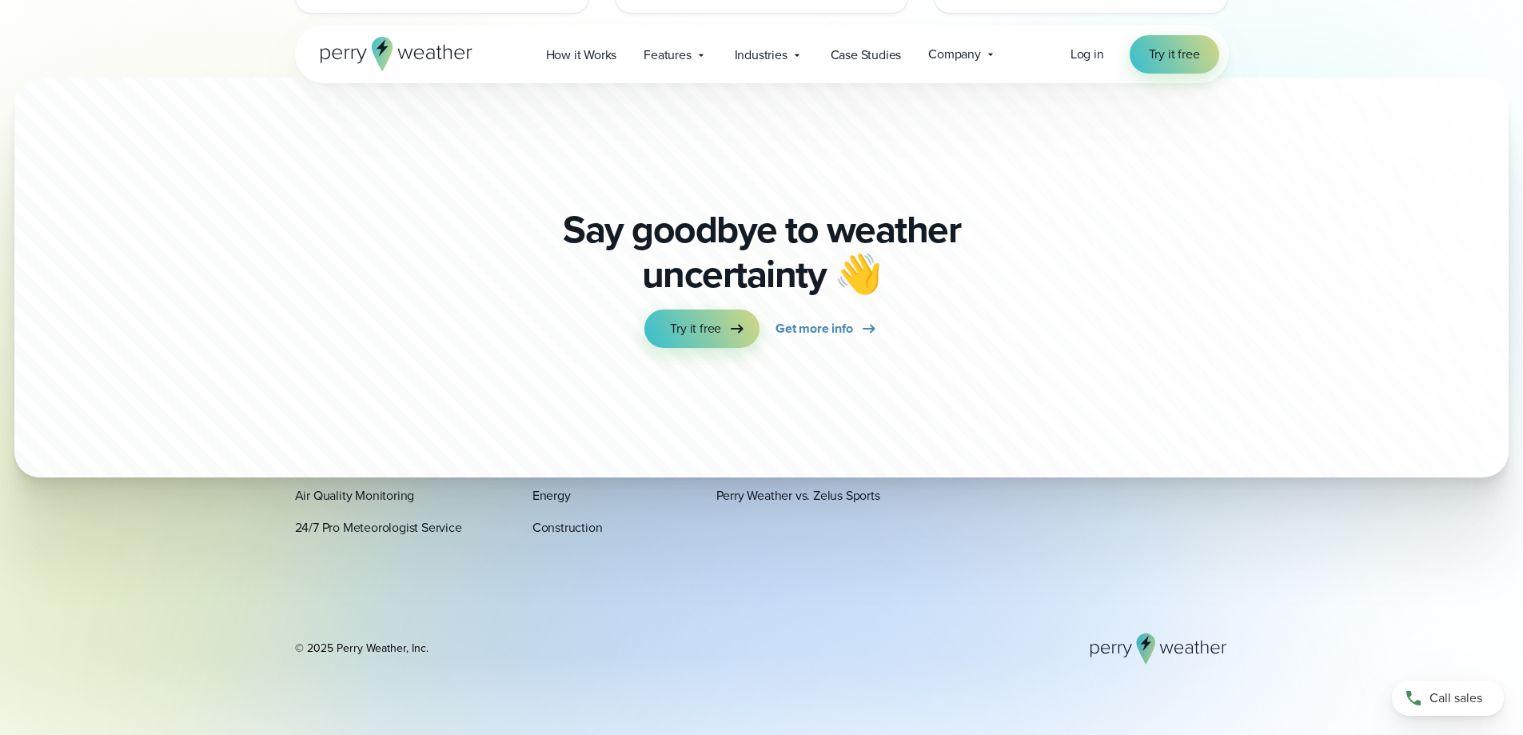
scroll to position [5791, 0]
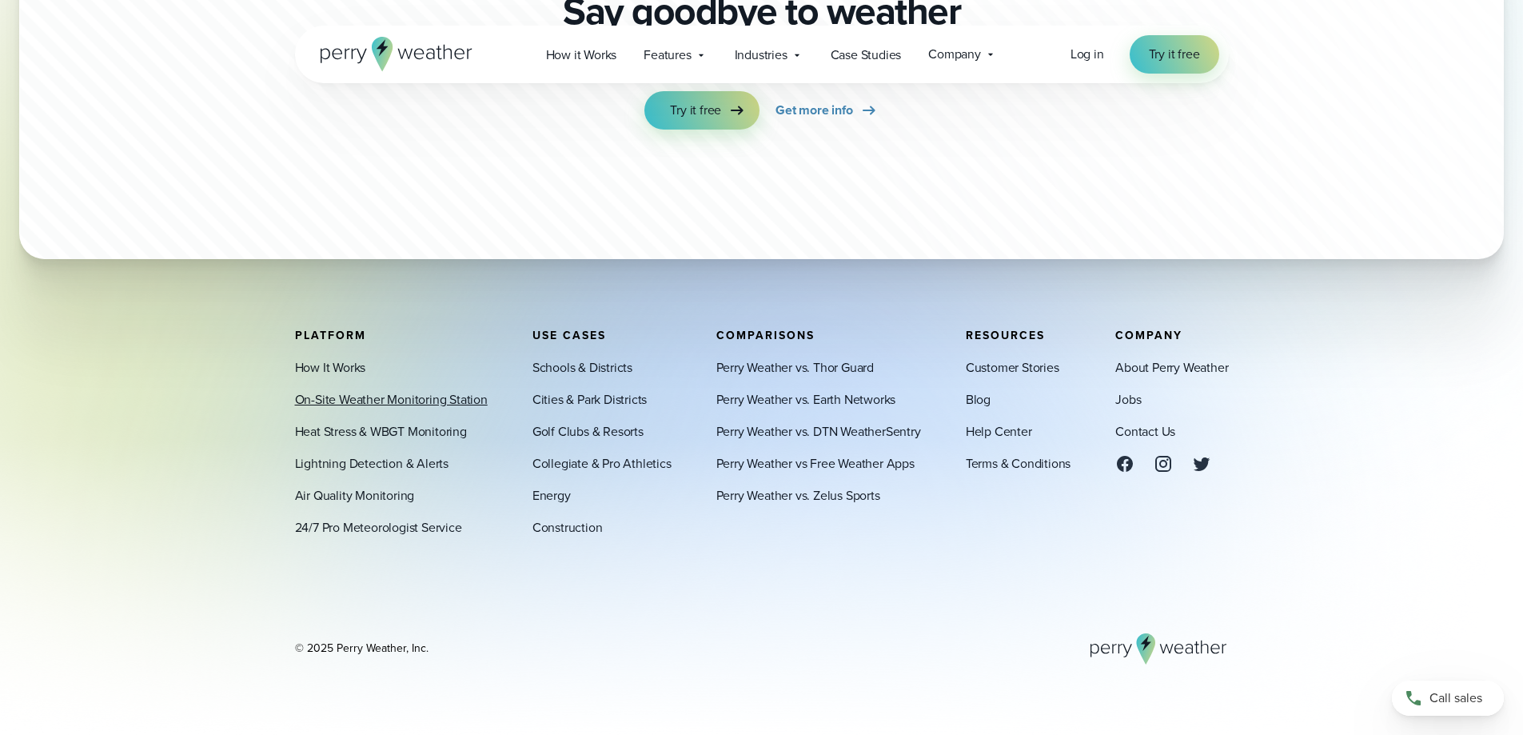
click at [371, 396] on link "On-Site Weather Monitoring Station" at bounding box center [391, 398] width 193 height 19
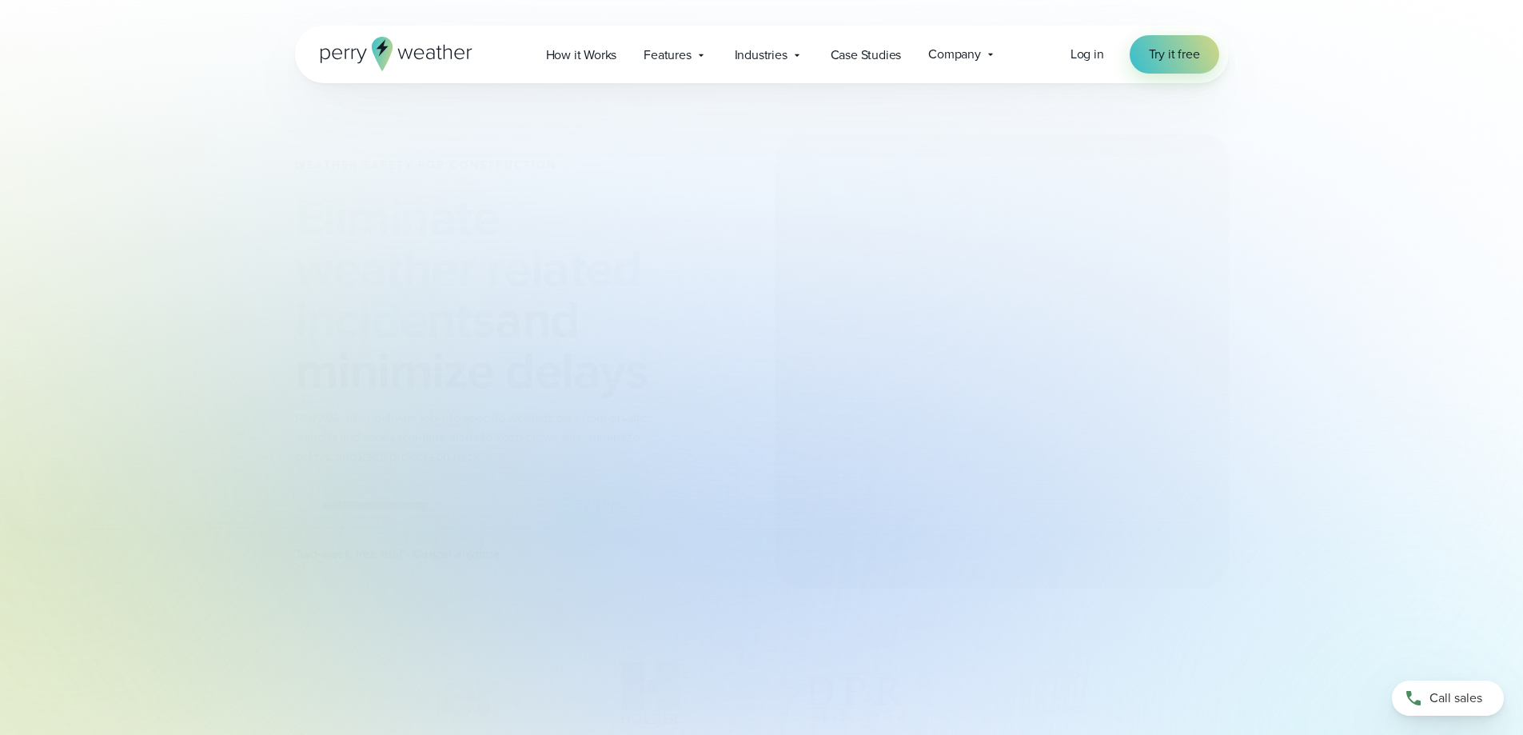
scroll to position [9512, 0]
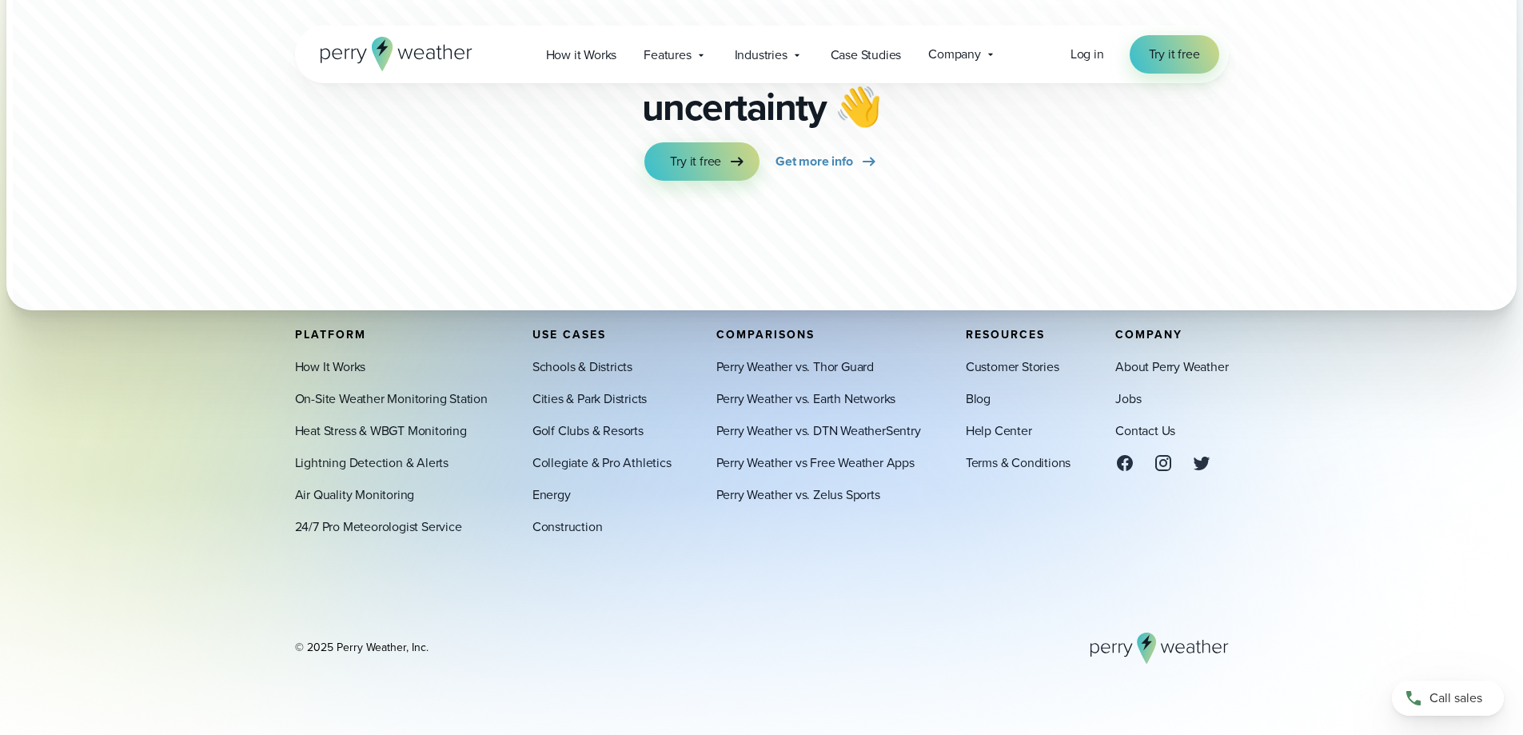
click at [707, 55] on icon at bounding box center [701, 55] width 13 height 13
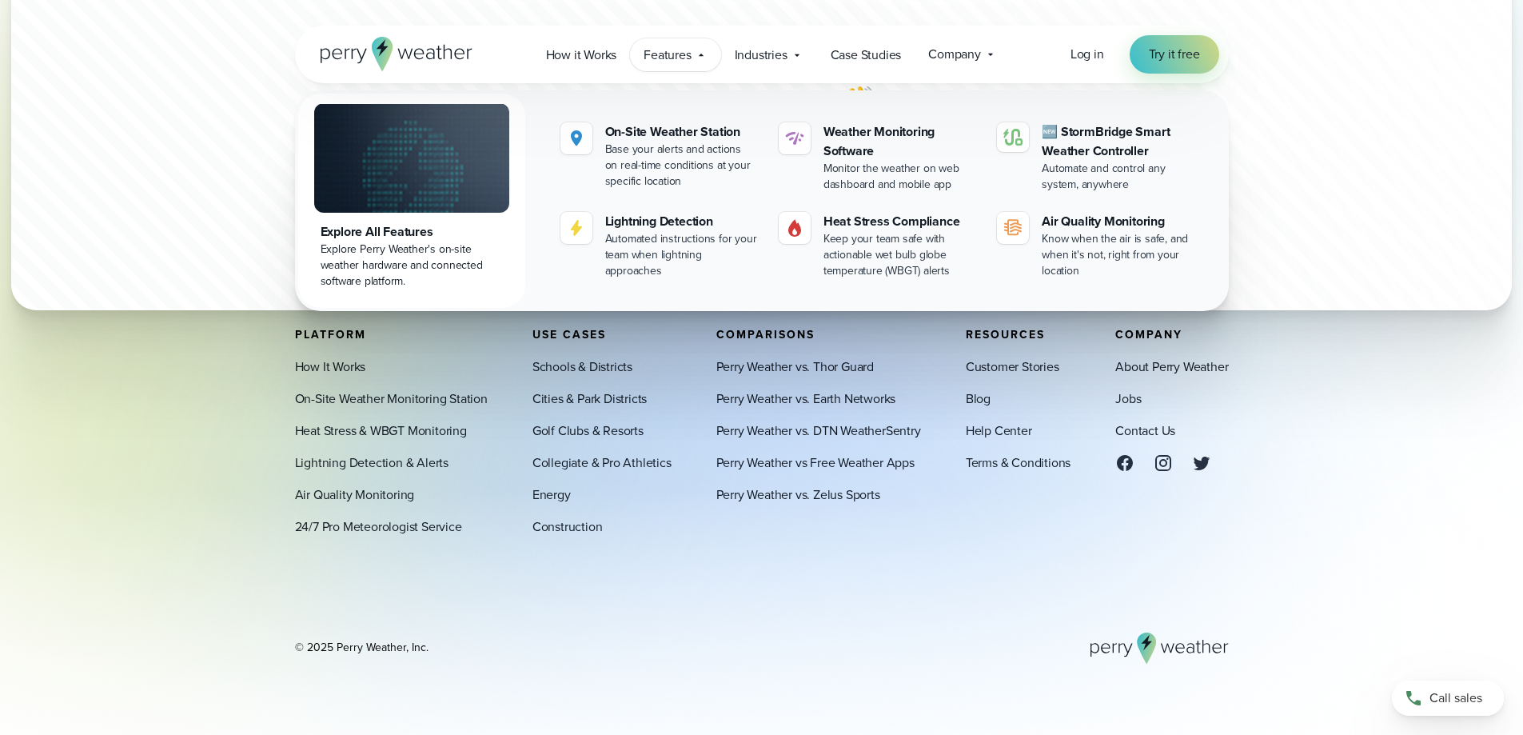
scroll to position [0, 0]
drag, startPoint x: 797, startPoint y: 51, endPoint x: 1246, endPoint y: 74, distance: 449.0
click at [1246, 74] on div "Open Menu Log in Try it free How it Works" at bounding box center [761, 55] width 1151 height 58
